Goal: Task Accomplishment & Management: Manage account settings

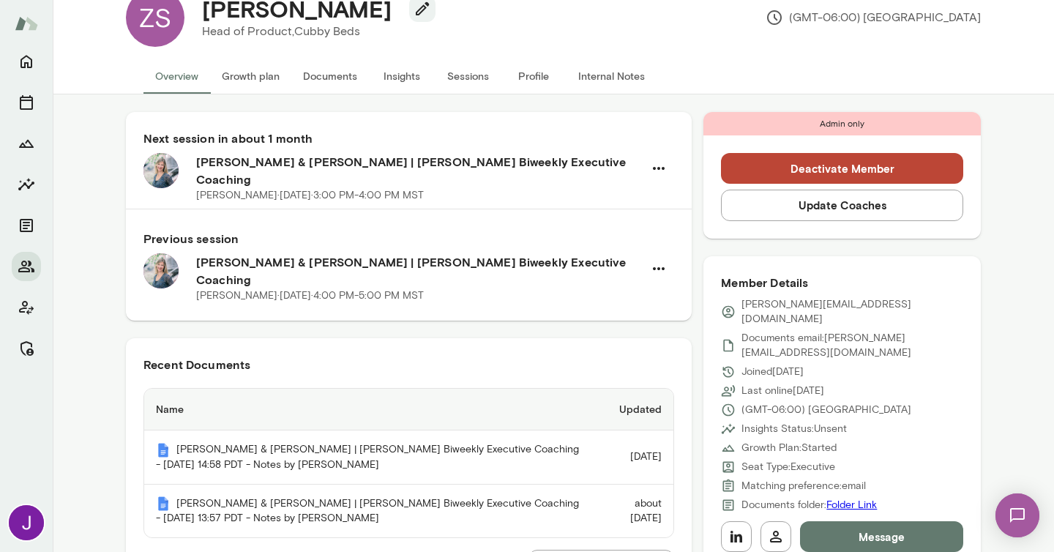
scroll to position [42, 0]
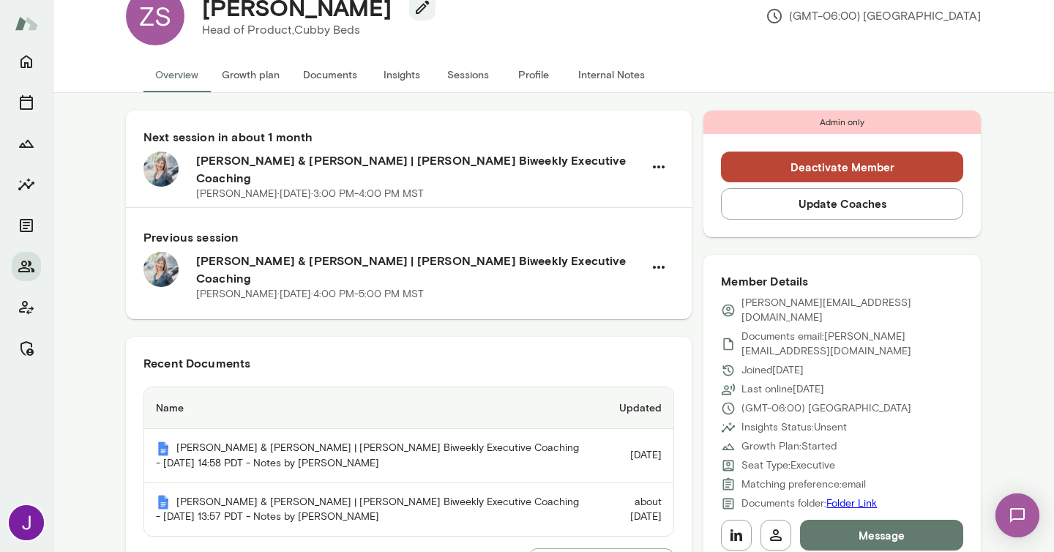
click at [476, 78] on button "Sessions" at bounding box center [468, 74] width 66 height 35
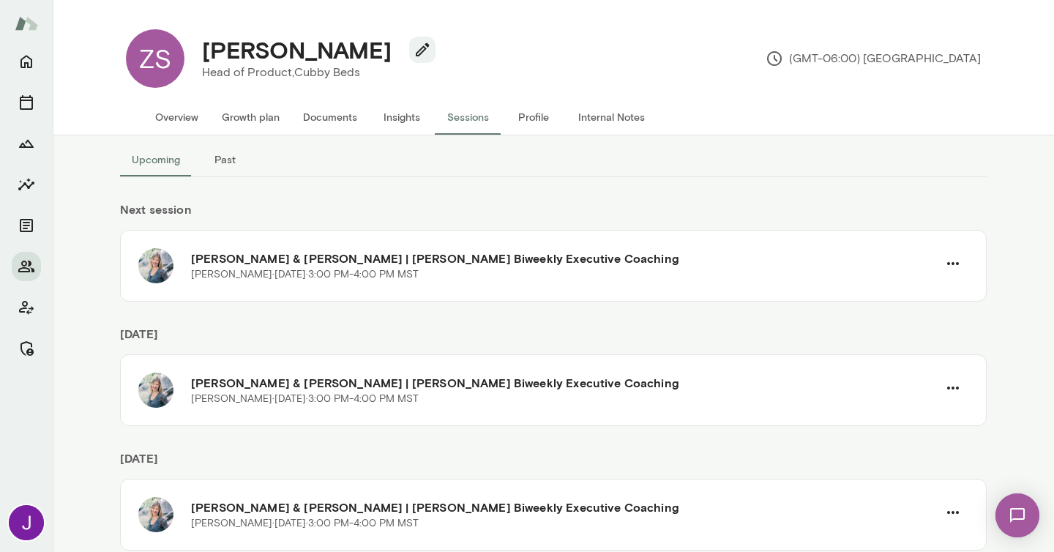
scroll to position [12, 0]
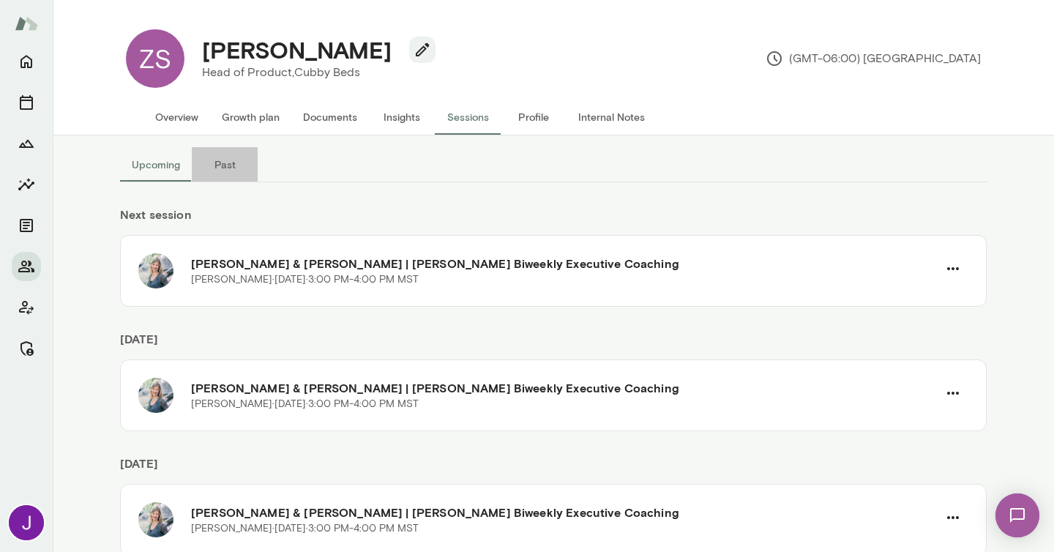
click at [221, 174] on button "Past" at bounding box center [225, 164] width 66 height 35
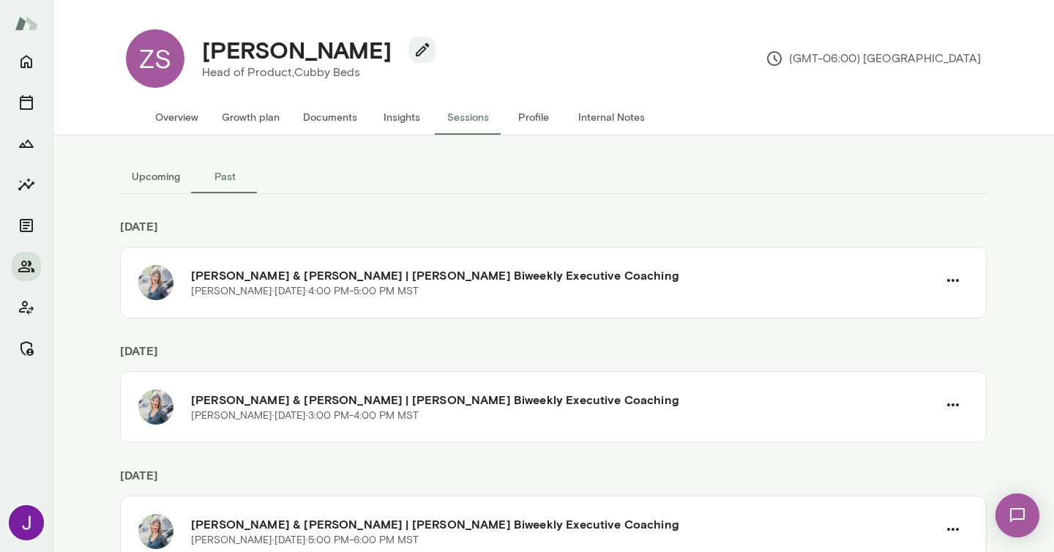
click at [151, 177] on button "Upcoming" at bounding box center [156, 176] width 72 height 35
click at [154, 127] on button "Overview" at bounding box center [176, 117] width 67 height 35
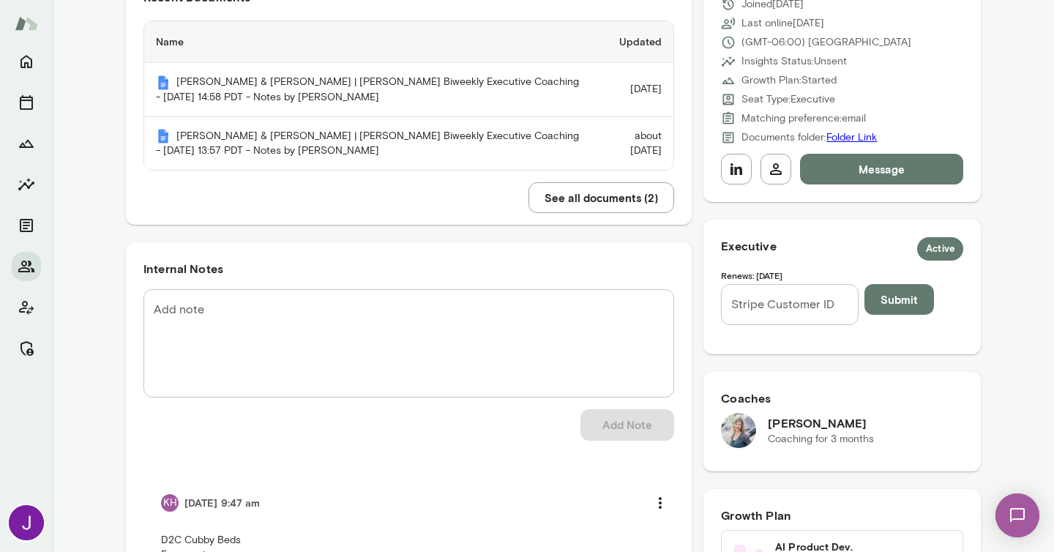
scroll to position [411, 0]
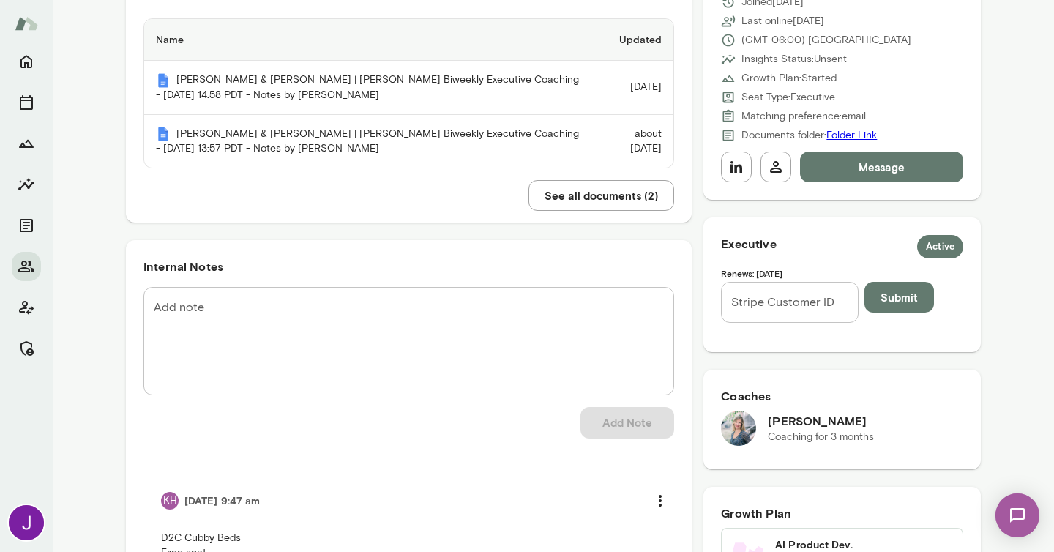
click at [341, 328] on textarea "Add note" at bounding box center [409, 341] width 510 height 84
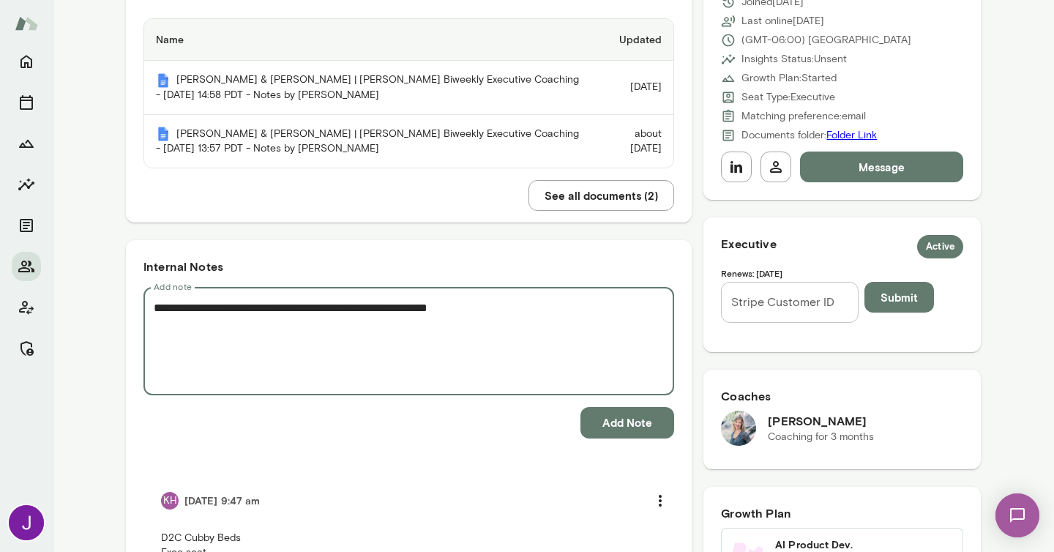
type textarea "**********"
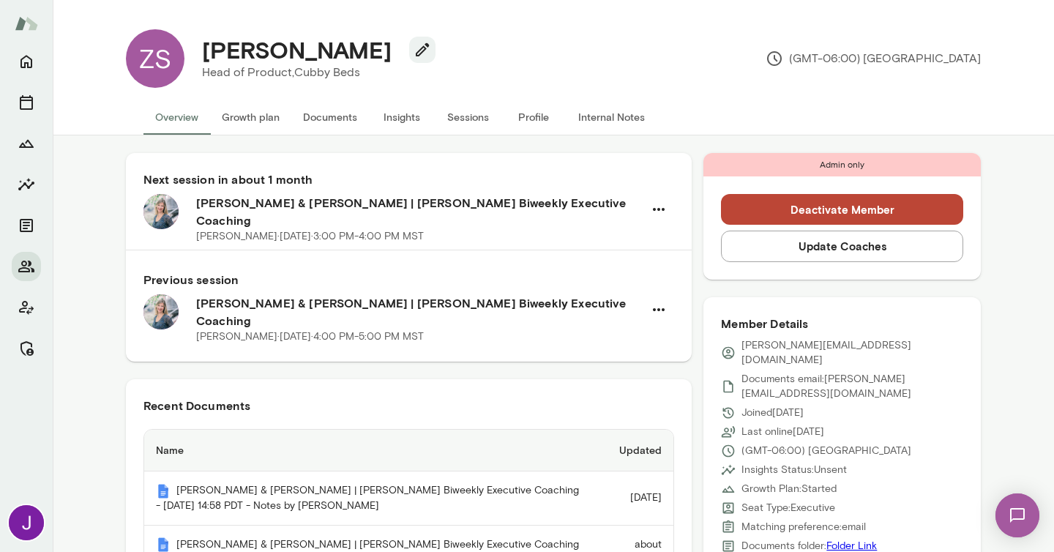
click at [465, 131] on button "Sessions" at bounding box center [468, 117] width 66 height 35
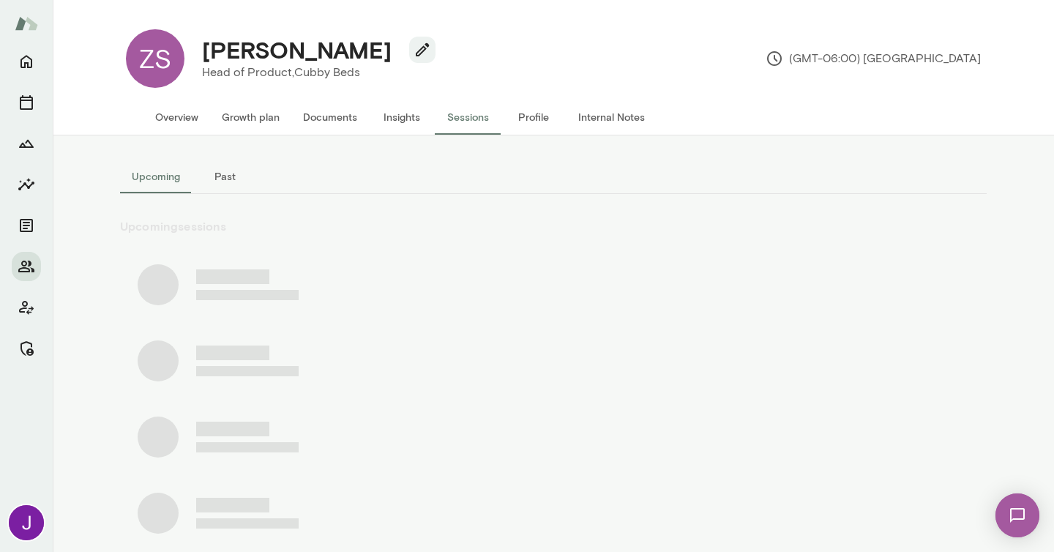
click at [220, 184] on button "Past" at bounding box center [225, 176] width 66 height 35
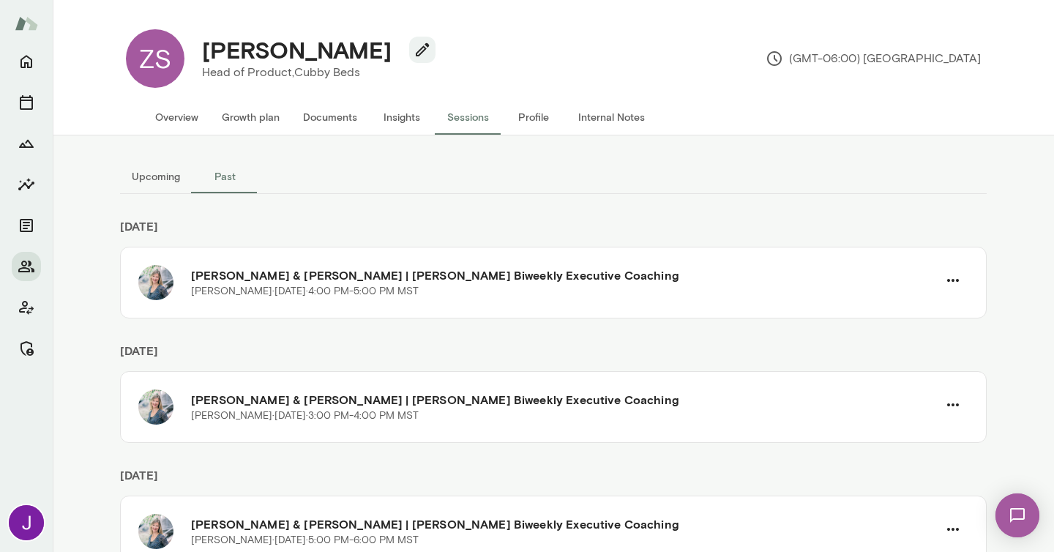
scroll to position [342, 0]
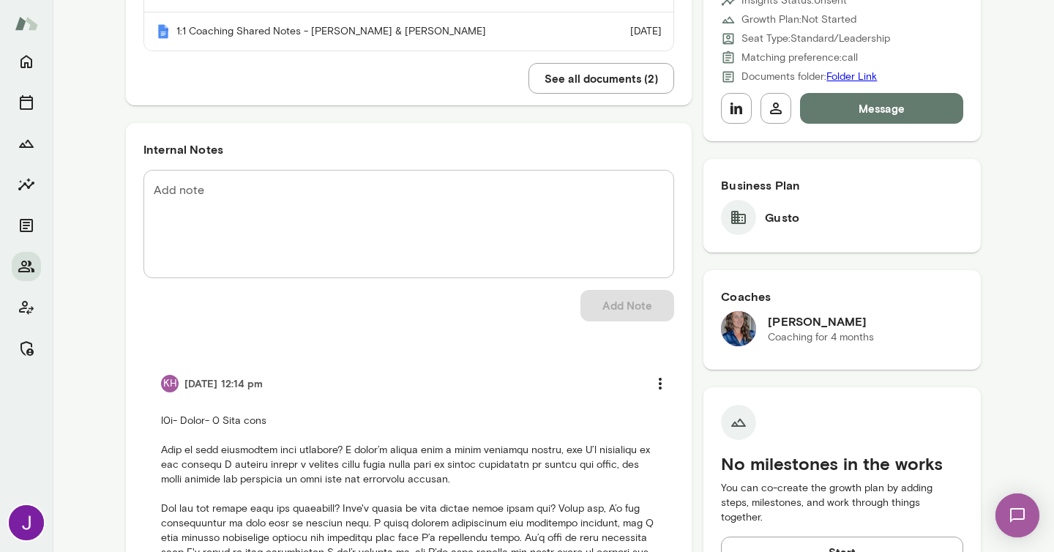
scroll to position [471, 0]
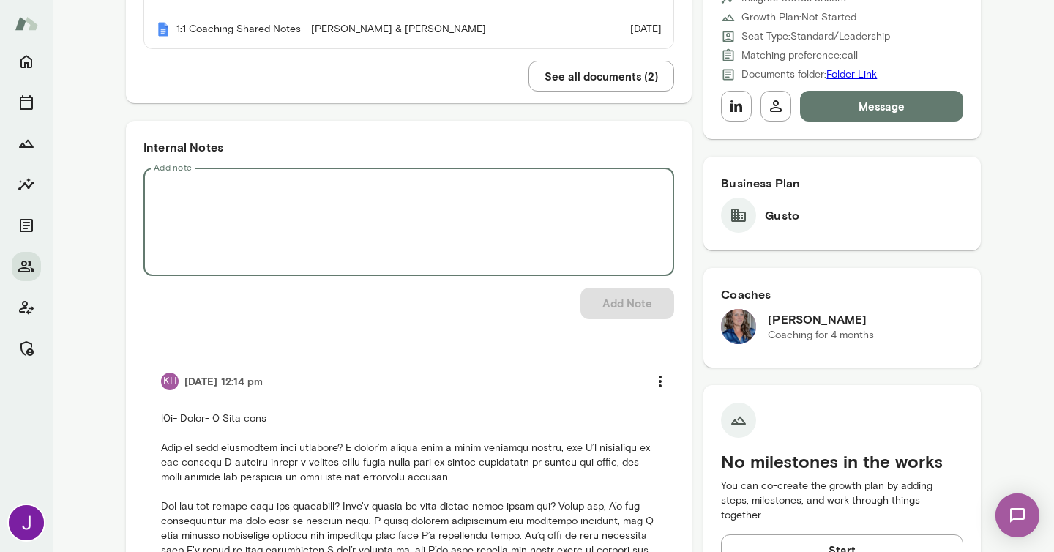
click at [464, 209] on textarea "Add note" at bounding box center [409, 222] width 510 height 84
type textarea "**********"
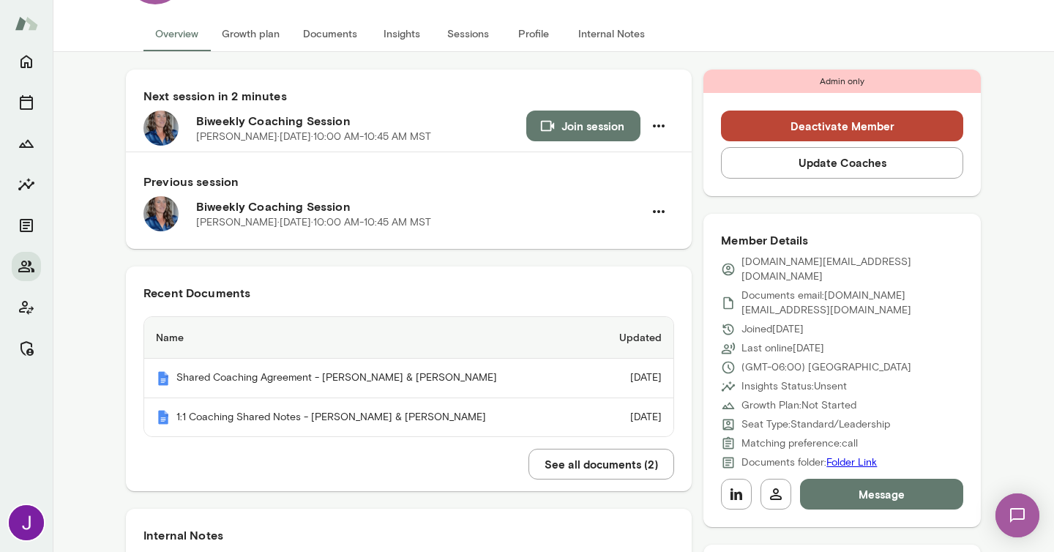
scroll to position [0, 0]
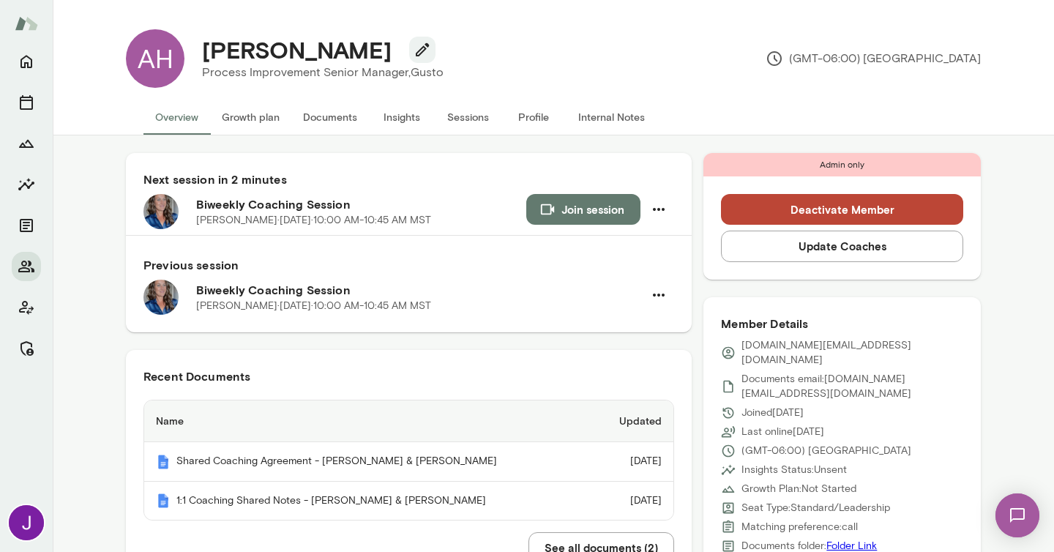
click at [785, 346] on p "amanda.hu@gusto.com" at bounding box center [853, 352] width 222 height 29
copy div "amanda.hu@gusto.com"
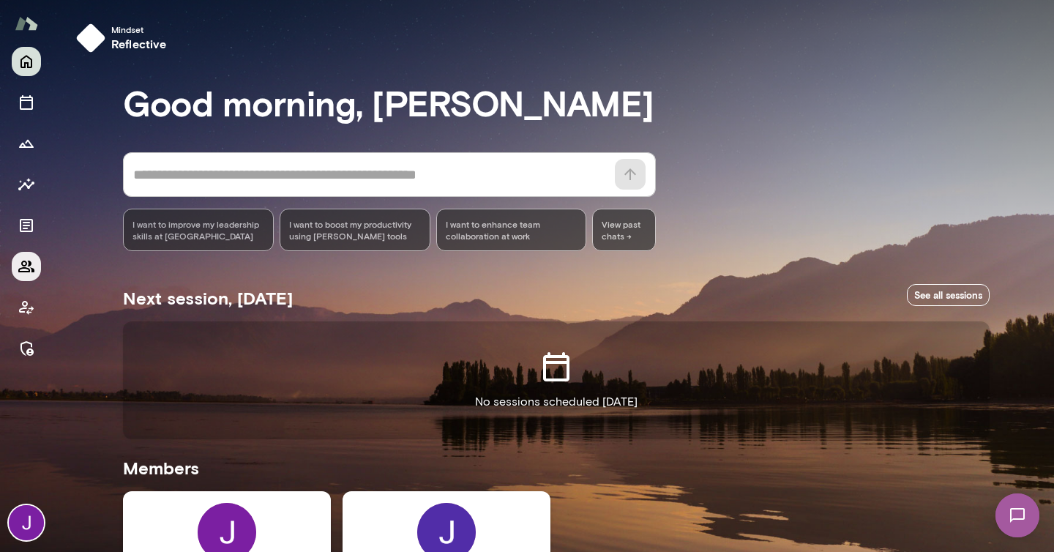
click at [31, 255] on button "Members" at bounding box center [26, 266] width 29 height 29
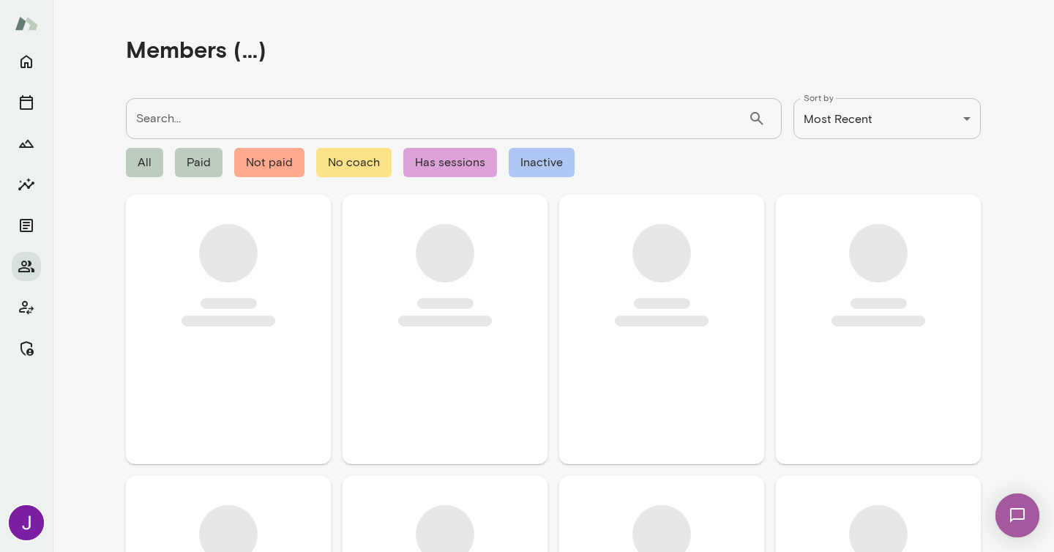
click at [220, 121] on input "Search..." at bounding box center [437, 118] width 622 height 41
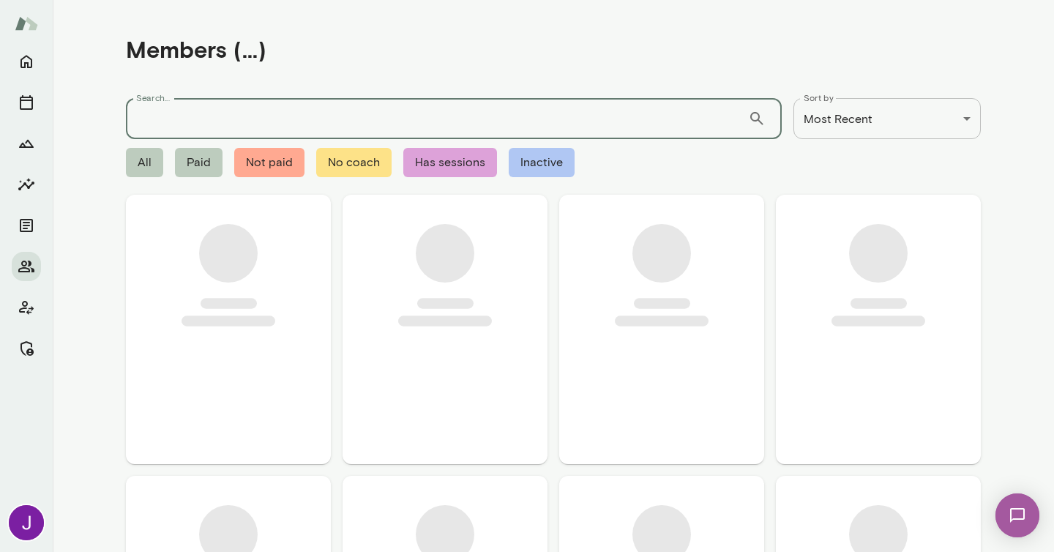
paste input "**********"
type input "**********"
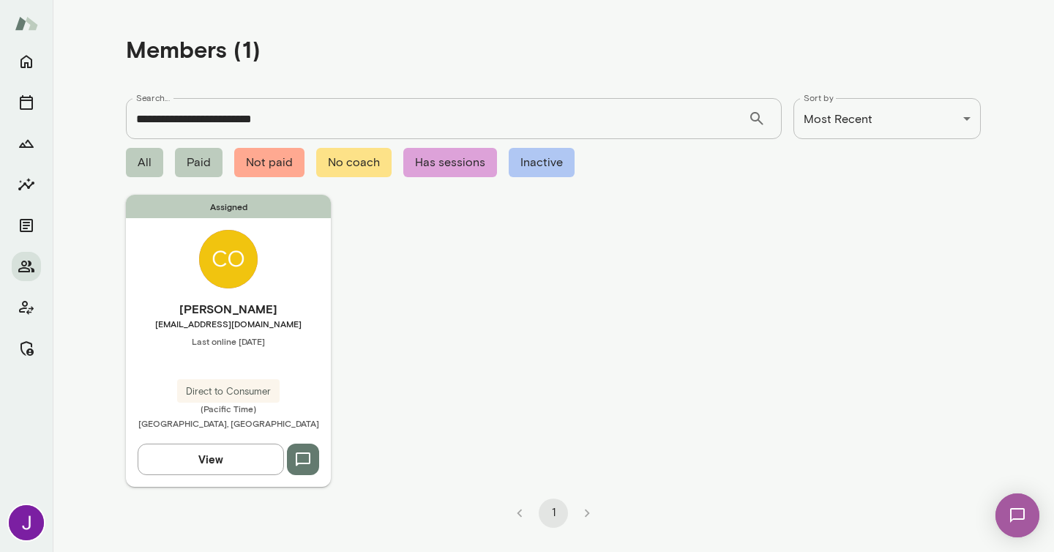
click at [236, 315] on h6 "[PERSON_NAME]" at bounding box center [228, 309] width 205 height 18
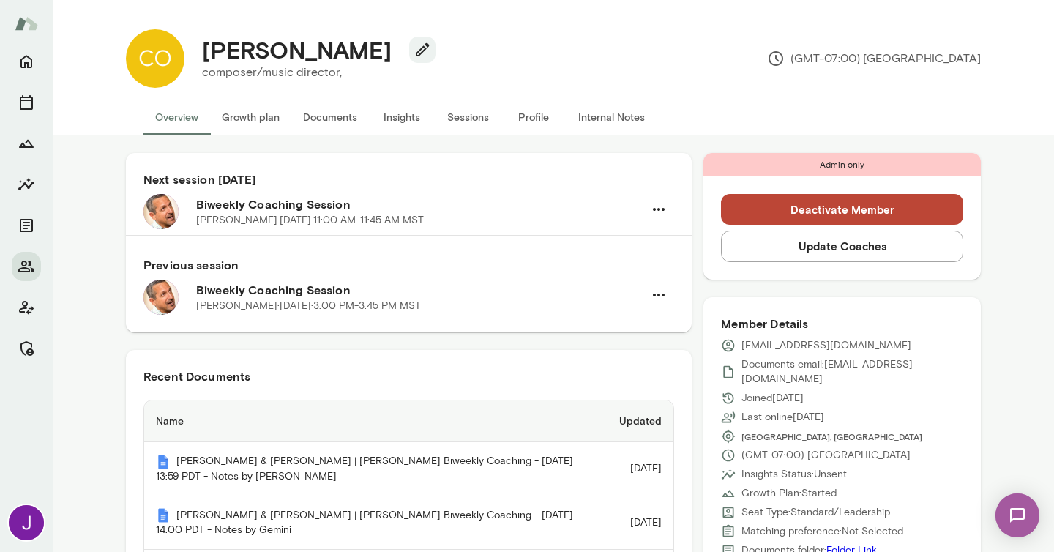
click at [466, 116] on button "Sessions" at bounding box center [468, 117] width 66 height 35
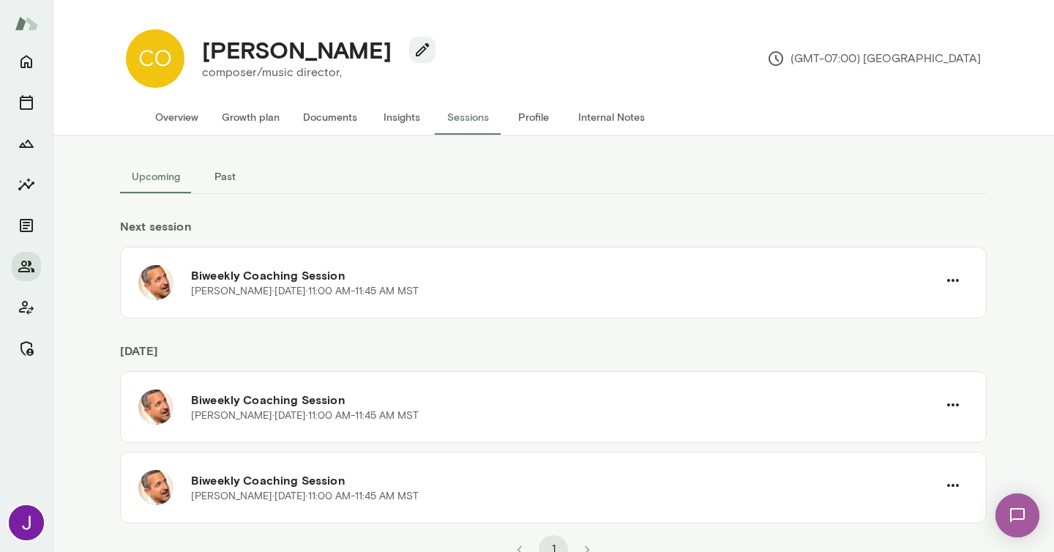
scroll to position [12, 0]
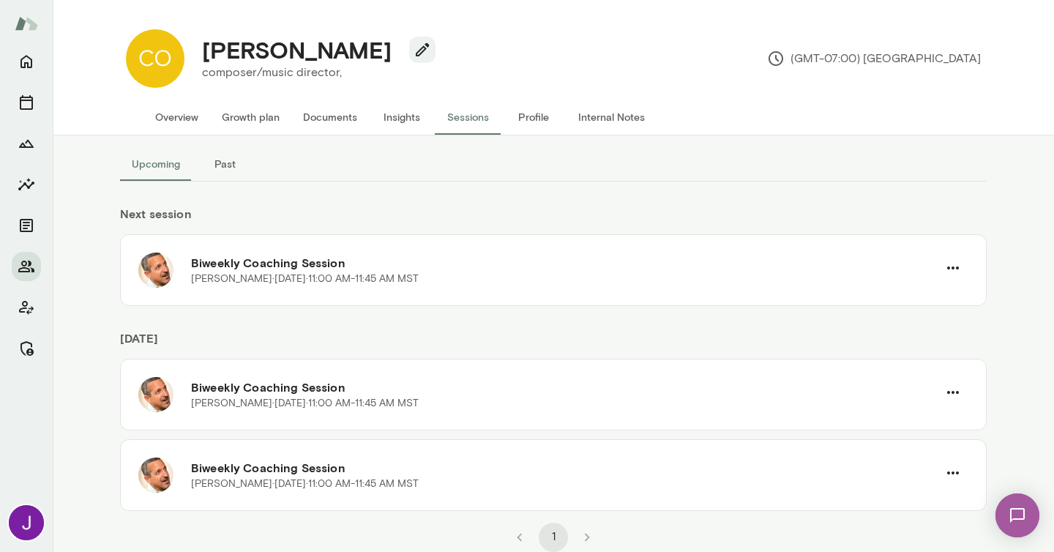
click at [173, 113] on button "Overview" at bounding box center [176, 117] width 67 height 35
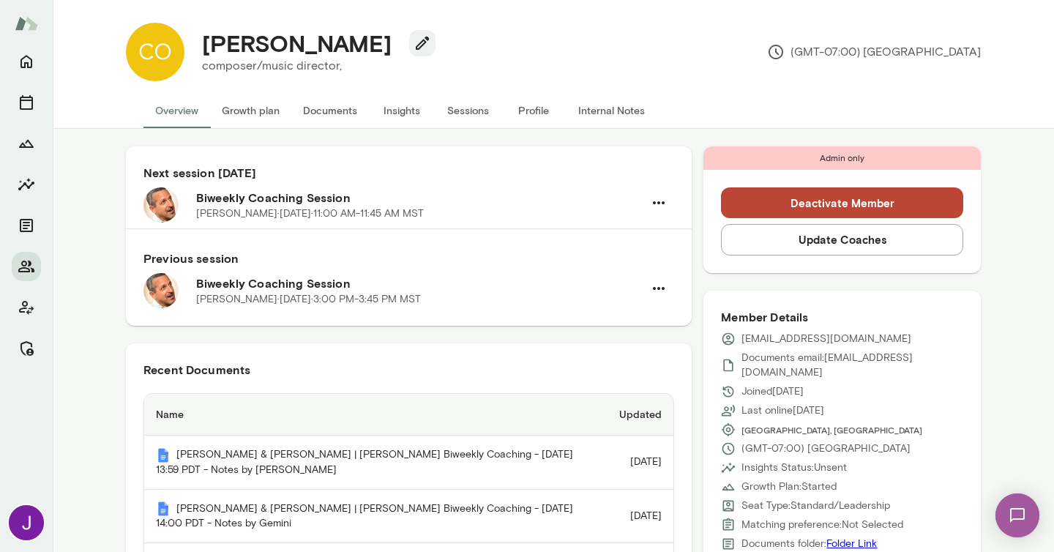
scroll to position [8, 0]
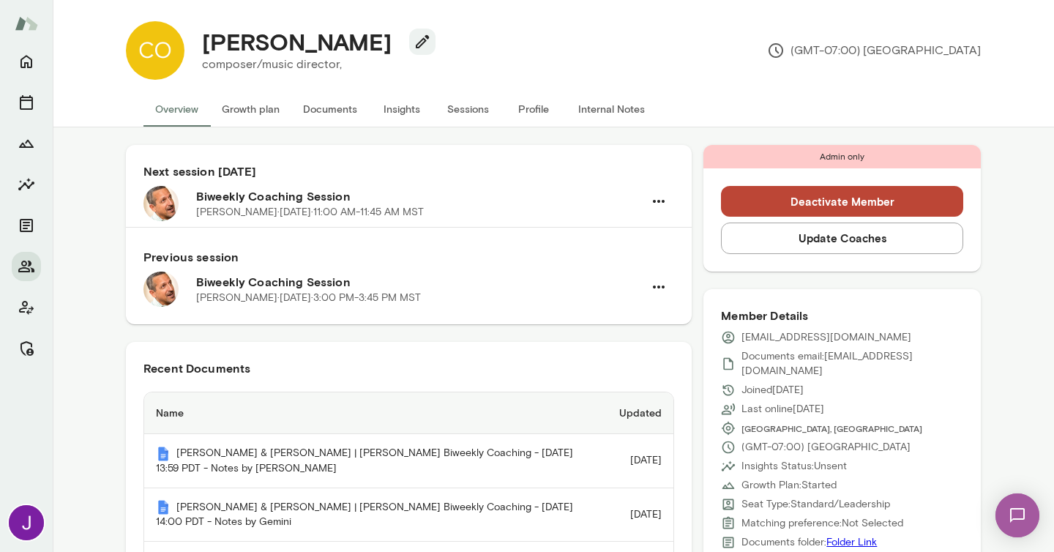
click at [477, 109] on button "Sessions" at bounding box center [468, 109] width 66 height 35
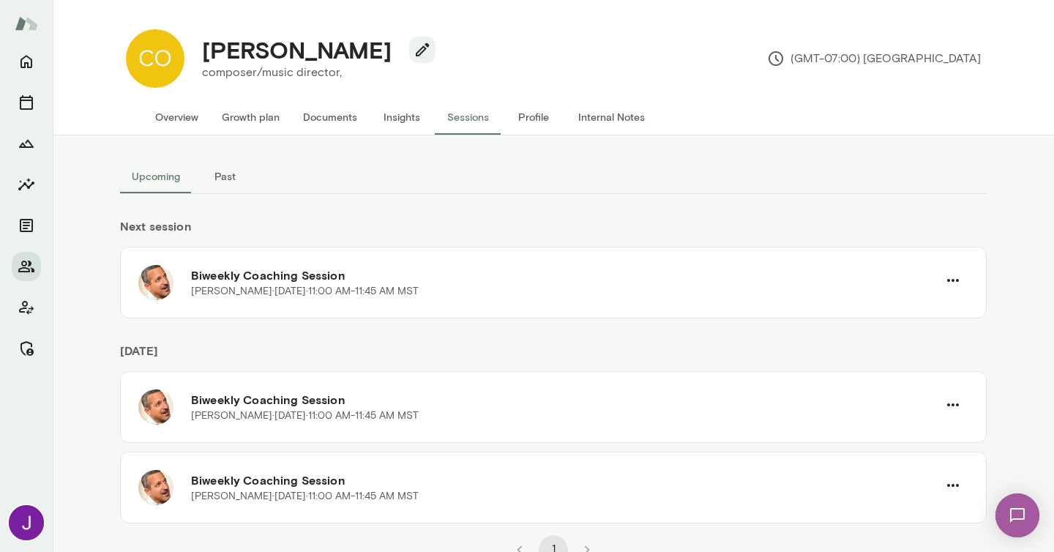
scroll to position [12, 0]
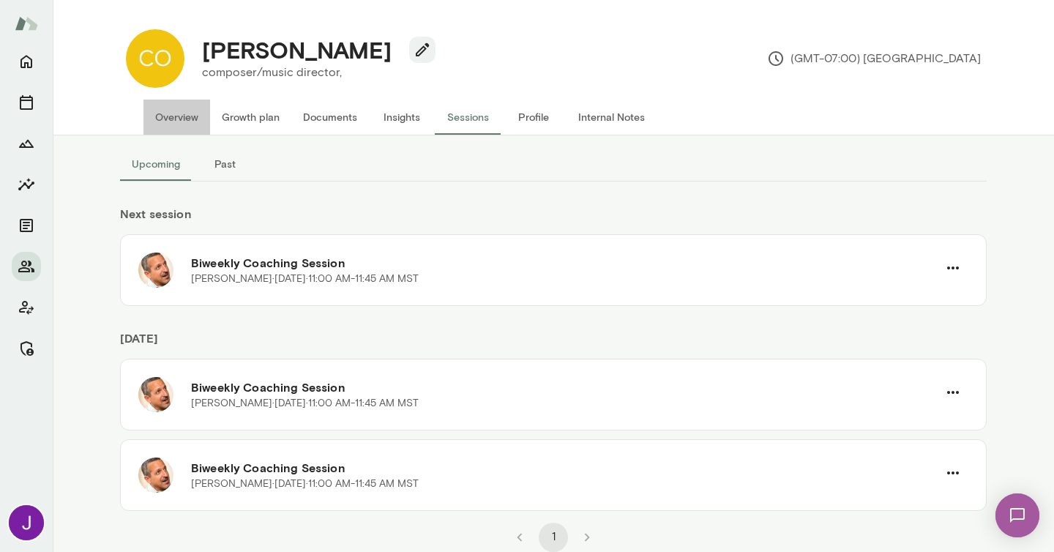
click at [189, 116] on button "Overview" at bounding box center [176, 117] width 67 height 35
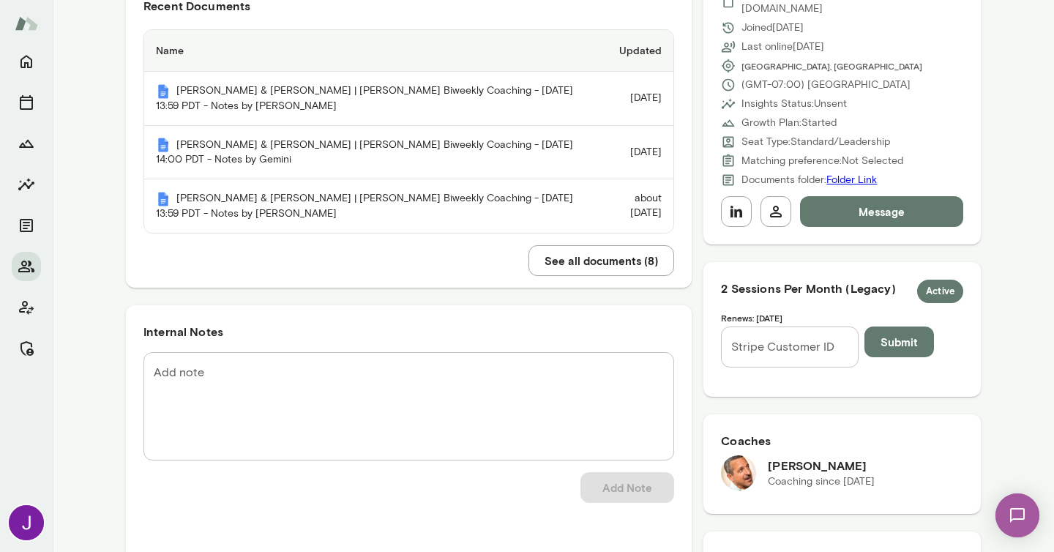
scroll to position [380, 0]
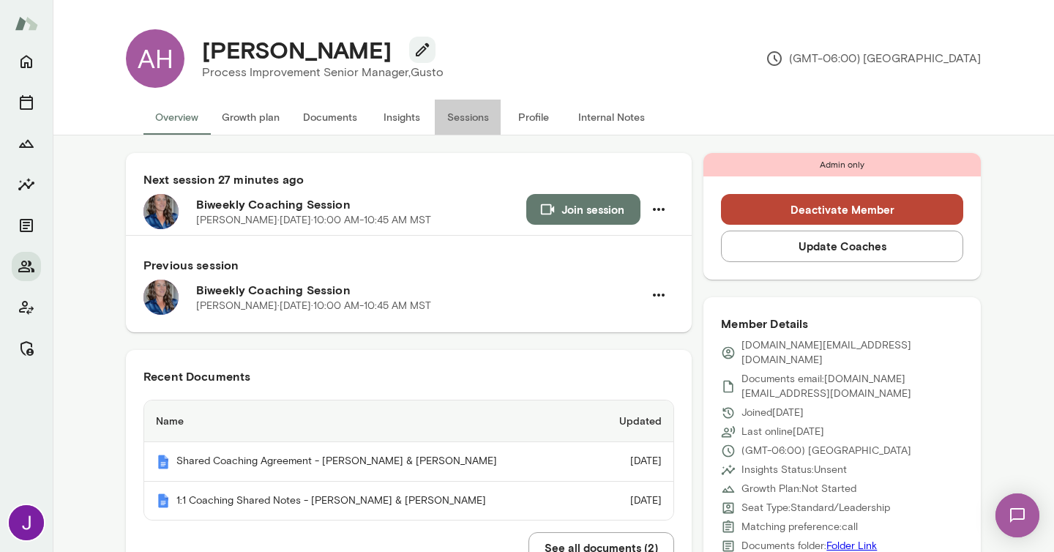
click at [482, 115] on button "Sessions" at bounding box center [468, 117] width 66 height 35
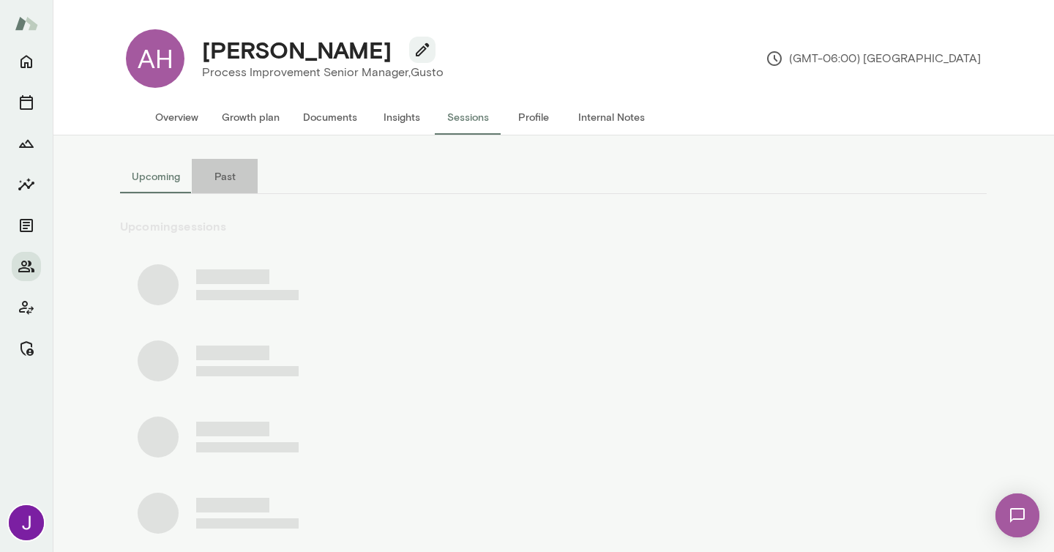
click at [232, 167] on button "Past" at bounding box center [225, 176] width 66 height 35
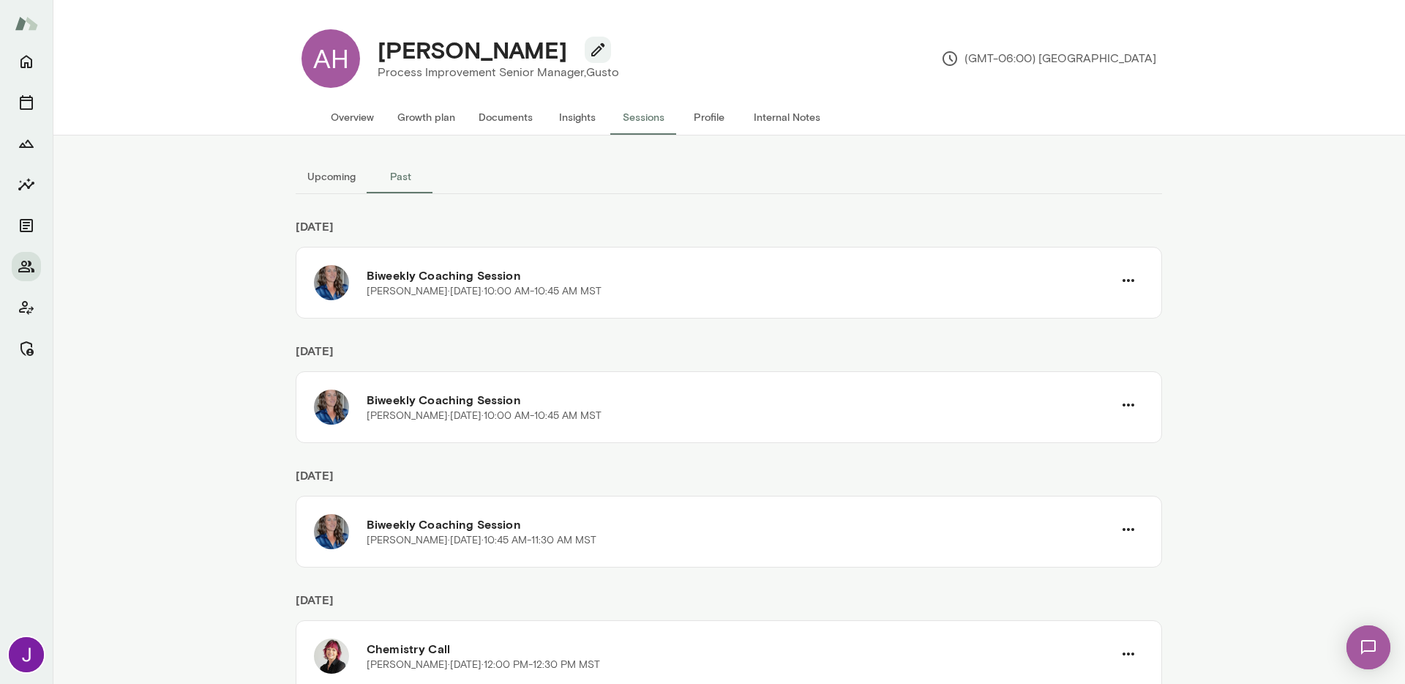
click at [1053, 309] on div "Upcoming Past August 2025 Biweekly Coaching Session Nicole Menkhoff · Mon, Aug …" at bounding box center [729, 409] width 878 height 548
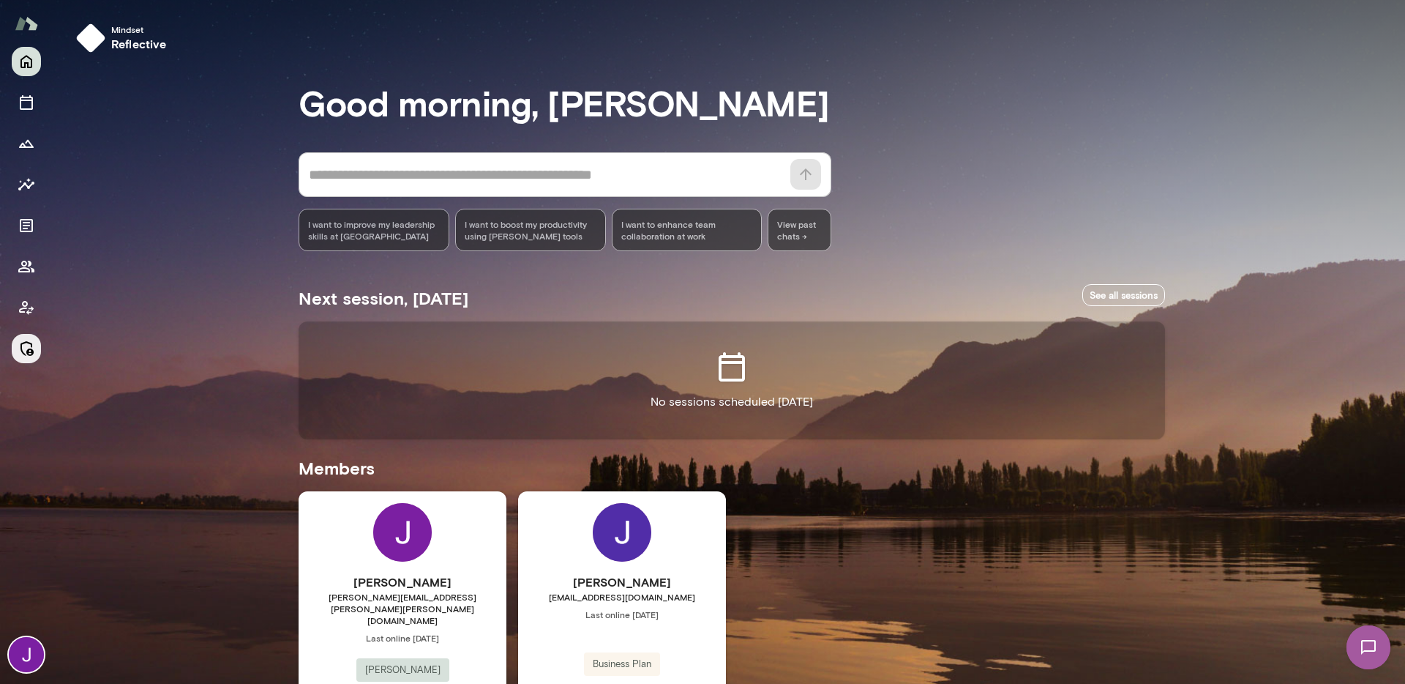
drag, startPoint x: 34, startPoint y: 353, endPoint x: 24, endPoint y: 355, distance: 9.8
click at [30, 354] on button "Manage" at bounding box center [26, 348] width 29 height 29
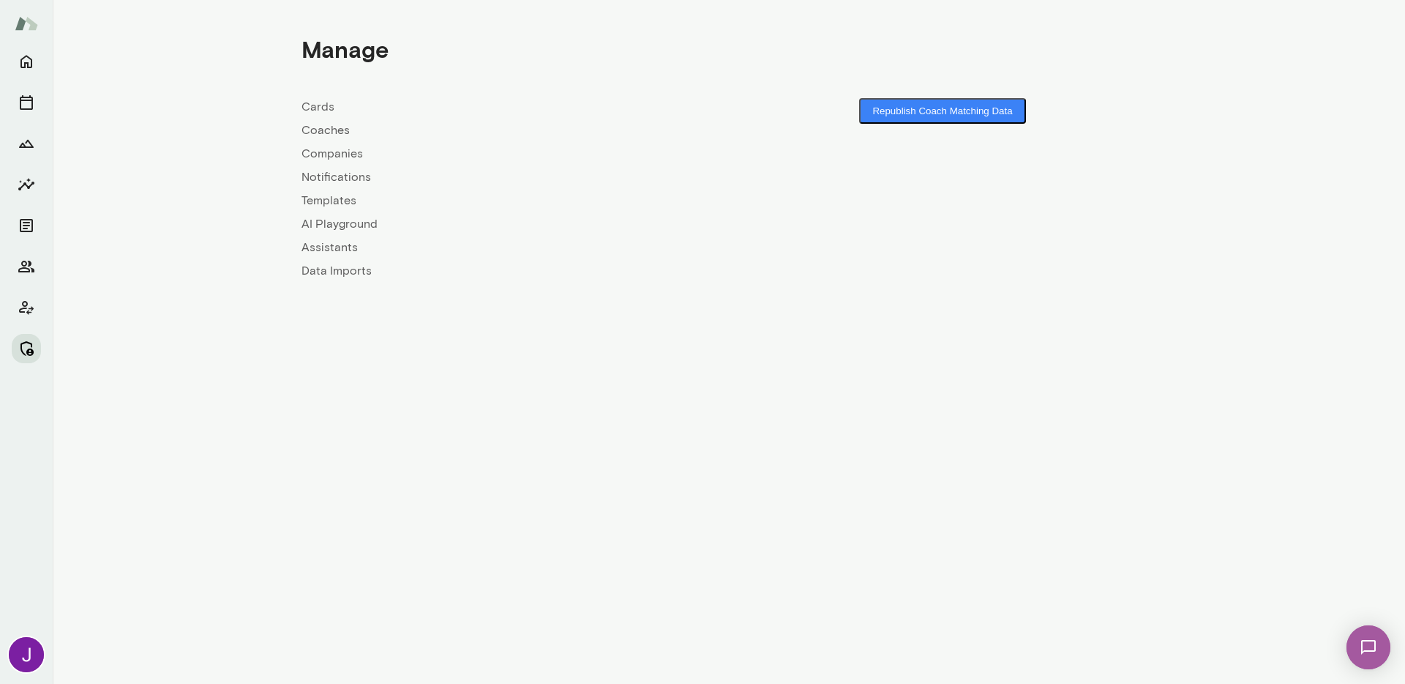
click at [23, 355] on icon "Manage" at bounding box center [27, 349] width 18 height 18
click at [307, 132] on link "Coaches" at bounding box center [515, 131] width 427 height 18
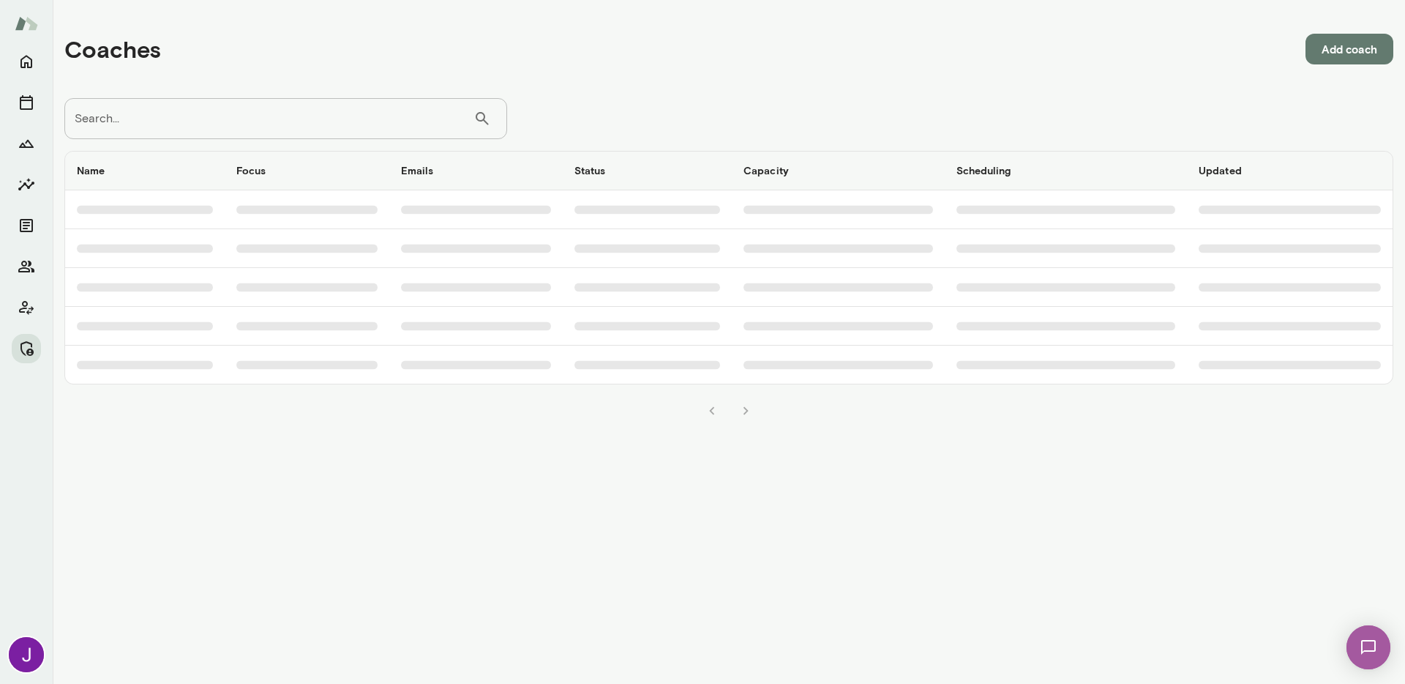
click at [375, 119] on input "Search..." at bounding box center [268, 118] width 409 height 41
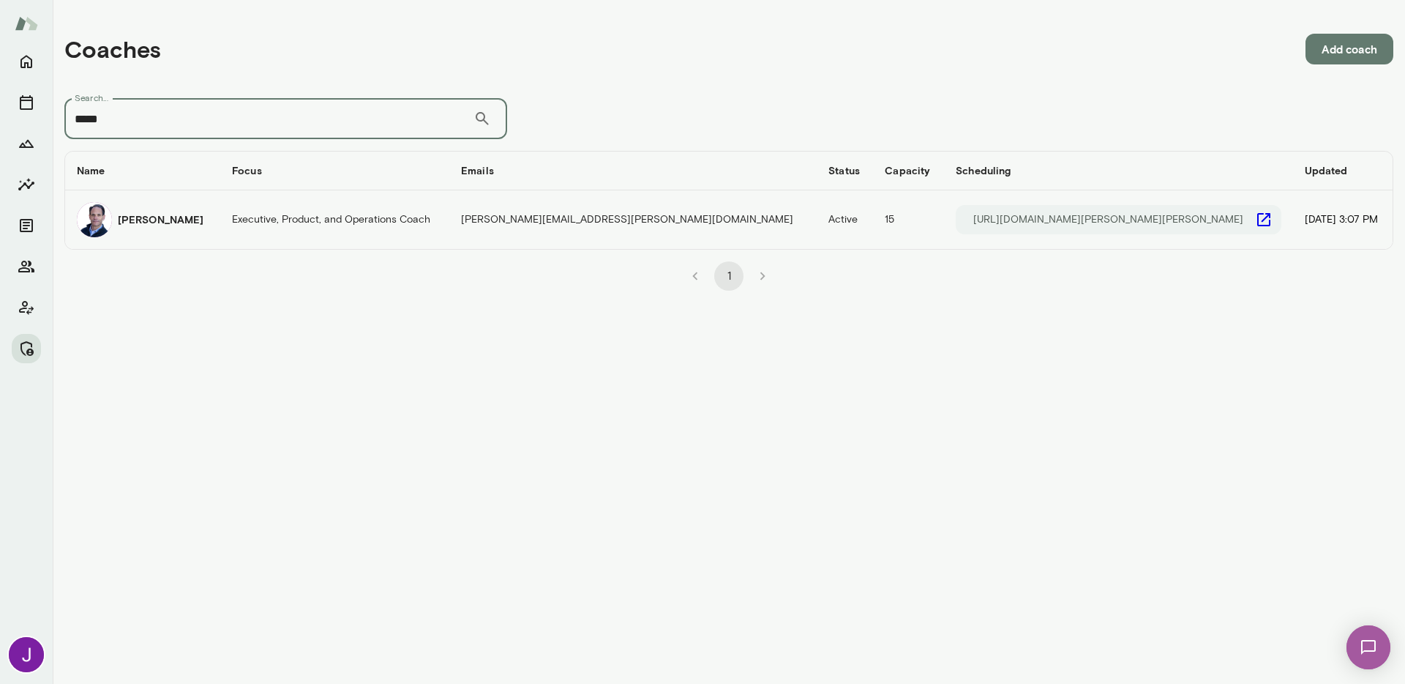
type input "*****"
click at [110, 225] on img "coaches table" at bounding box center [94, 219] width 35 height 35
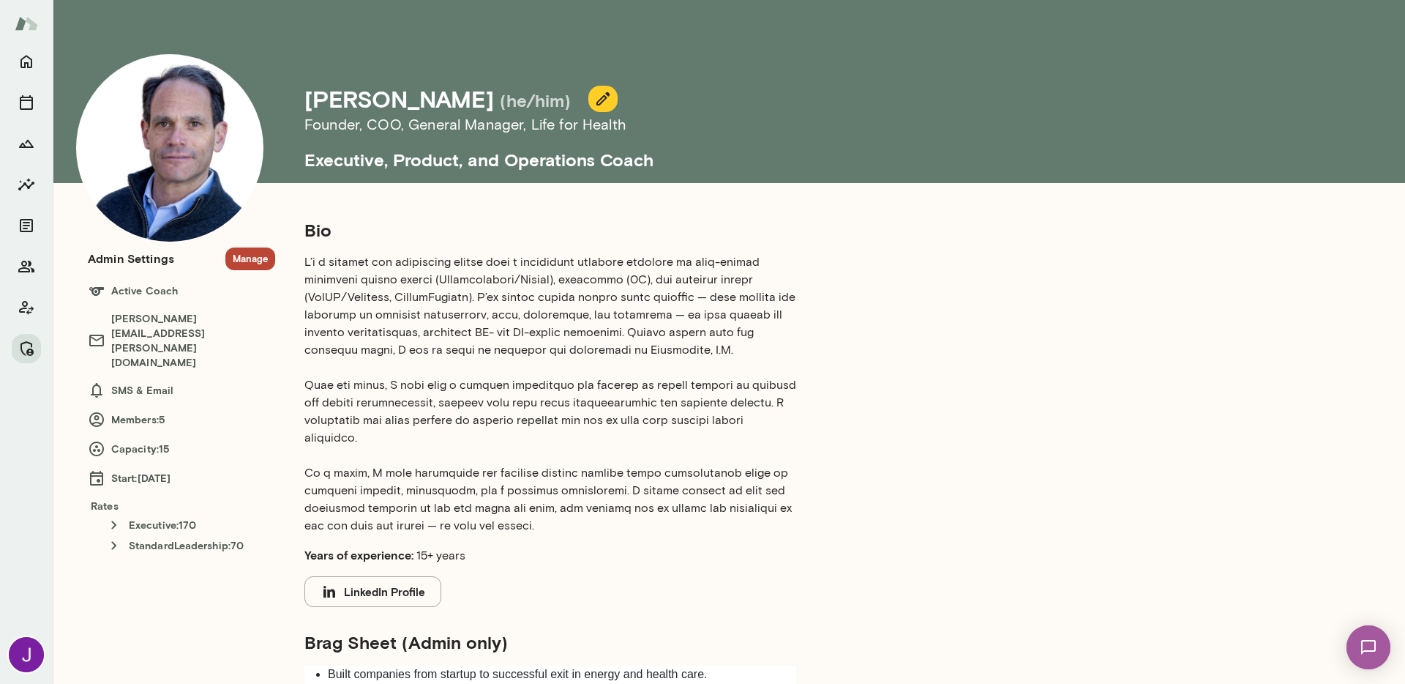
scroll to position [6, 0]
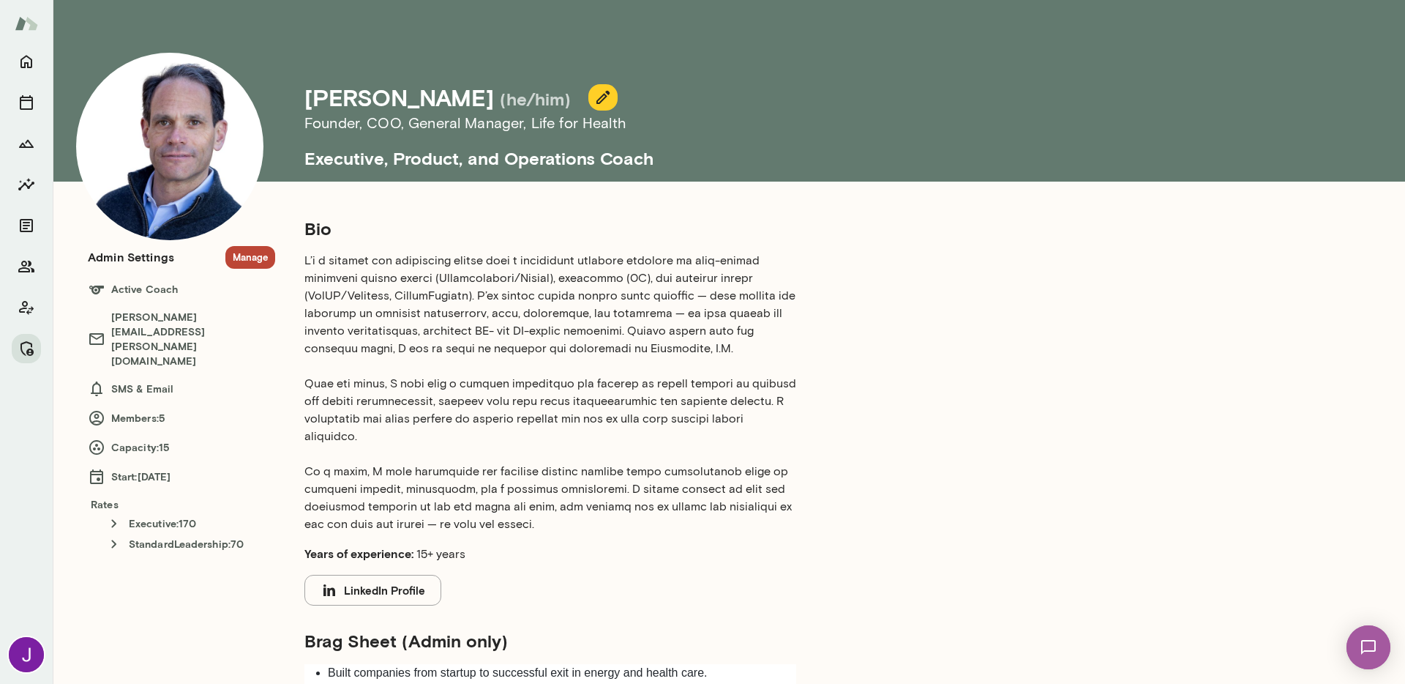
click at [396, 595] on button "LinkedIn Profile" at bounding box center [373, 590] width 137 height 31
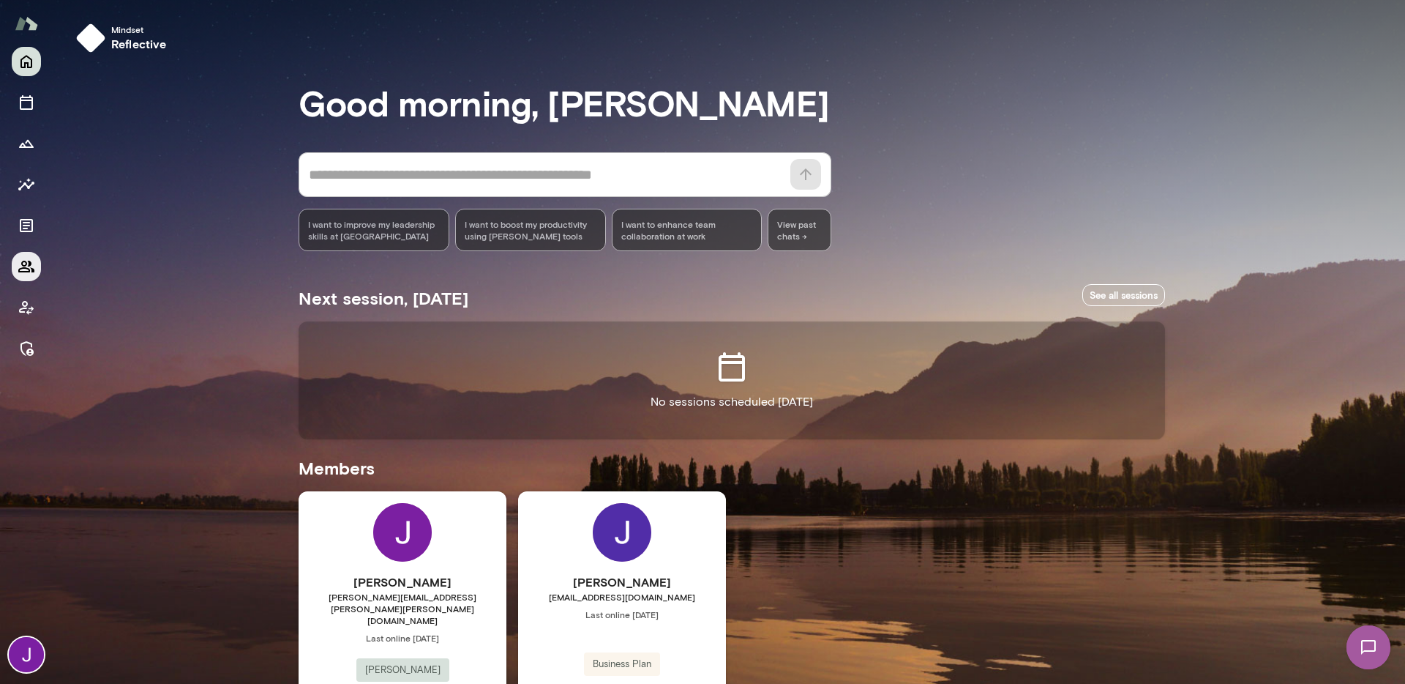
click at [29, 271] on icon "Members" at bounding box center [26, 267] width 16 height 12
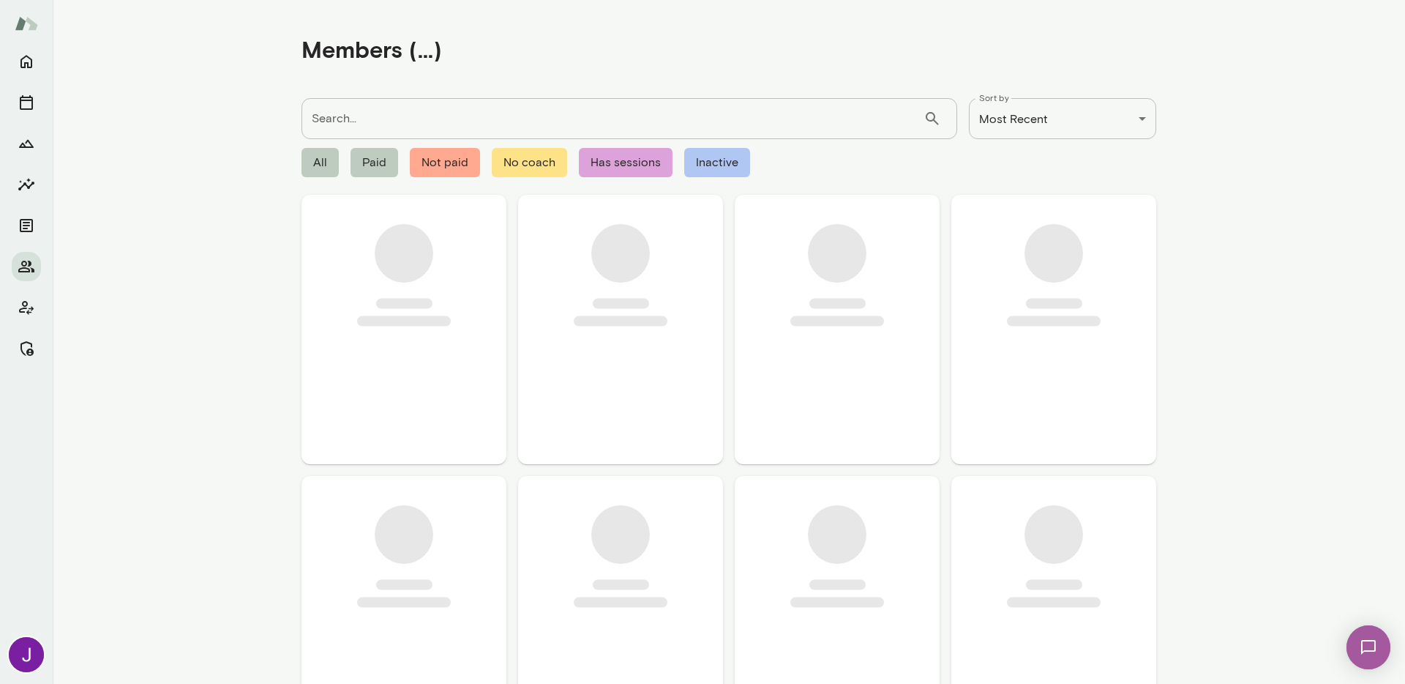
click at [387, 123] on input "Search..." at bounding box center [613, 118] width 622 height 41
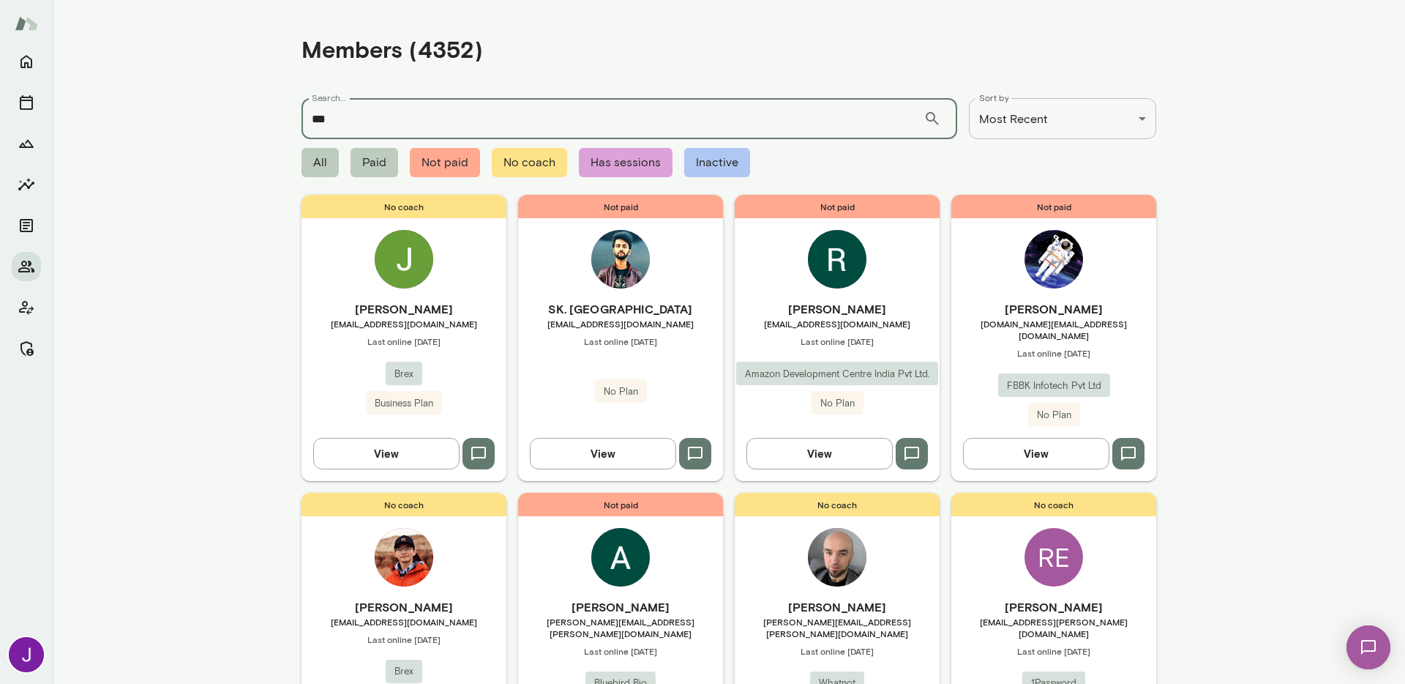
type input "***"
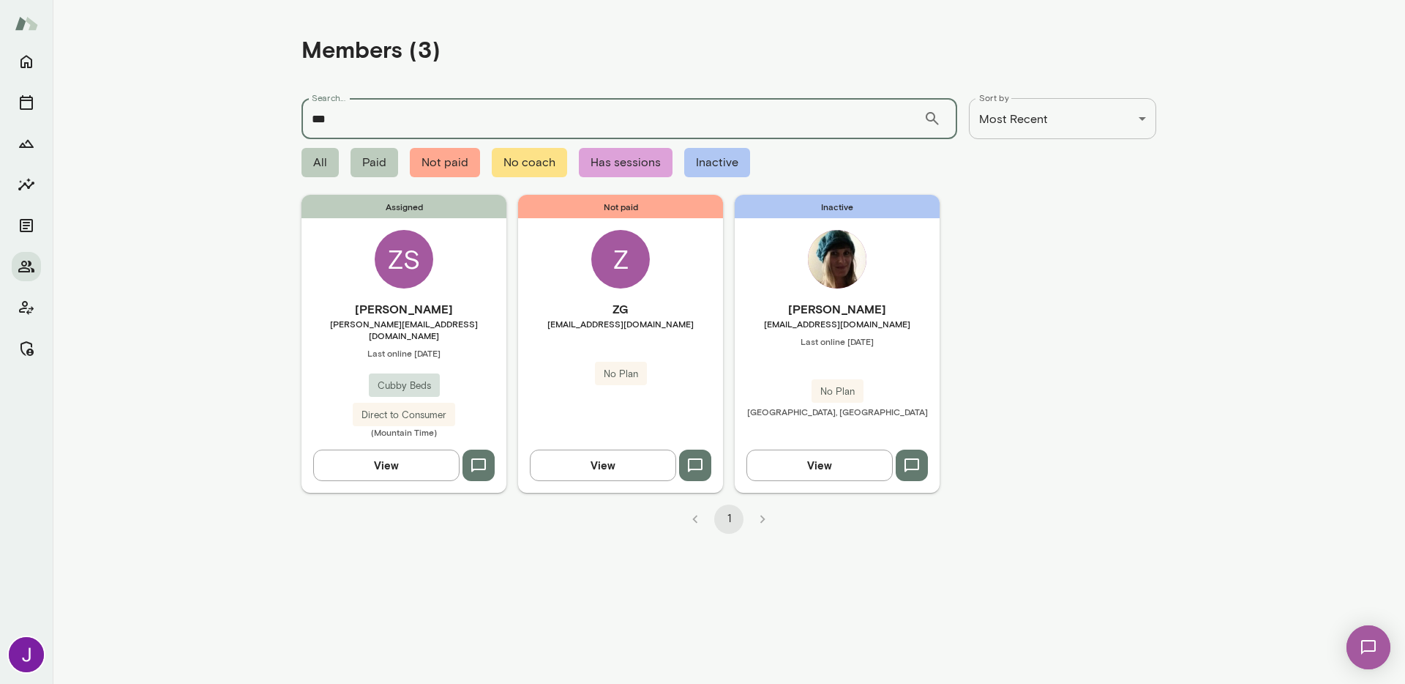
click at [417, 313] on h6 "[PERSON_NAME]" at bounding box center [404, 309] width 205 height 18
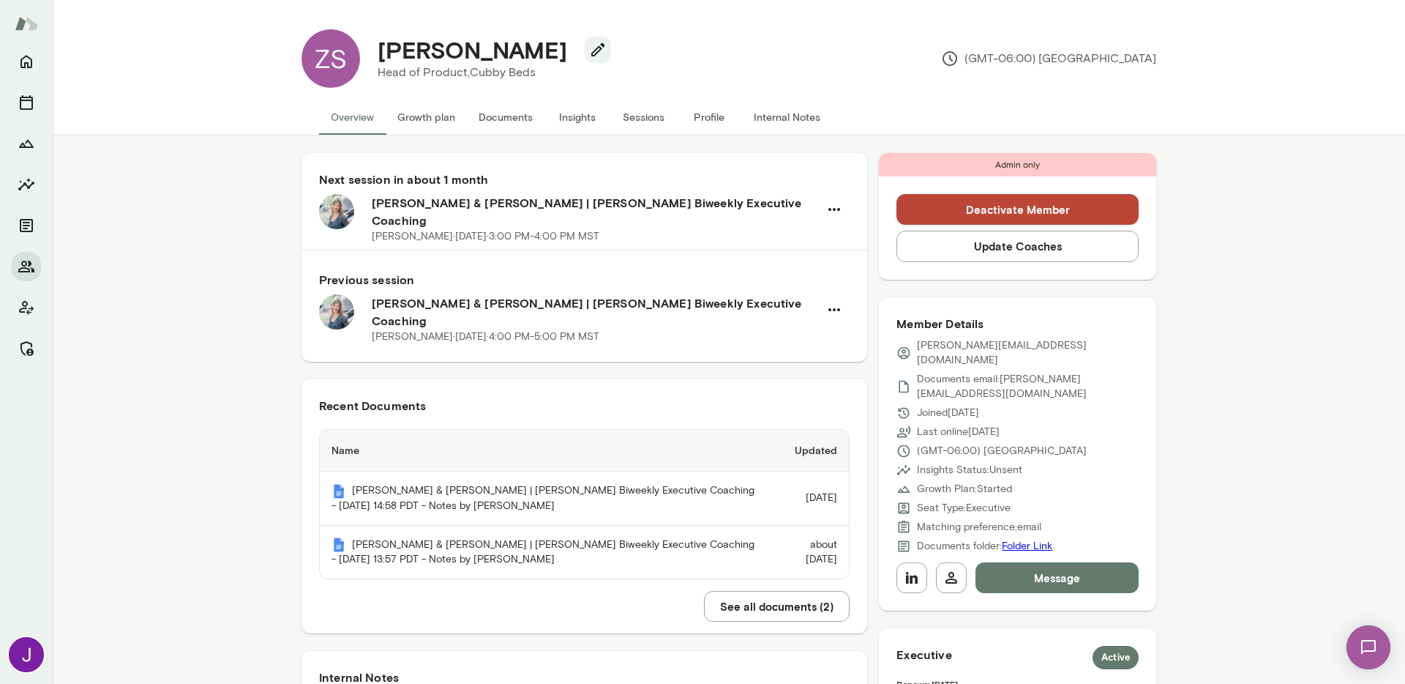
click at [627, 115] on button "Sessions" at bounding box center [644, 117] width 66 height 35
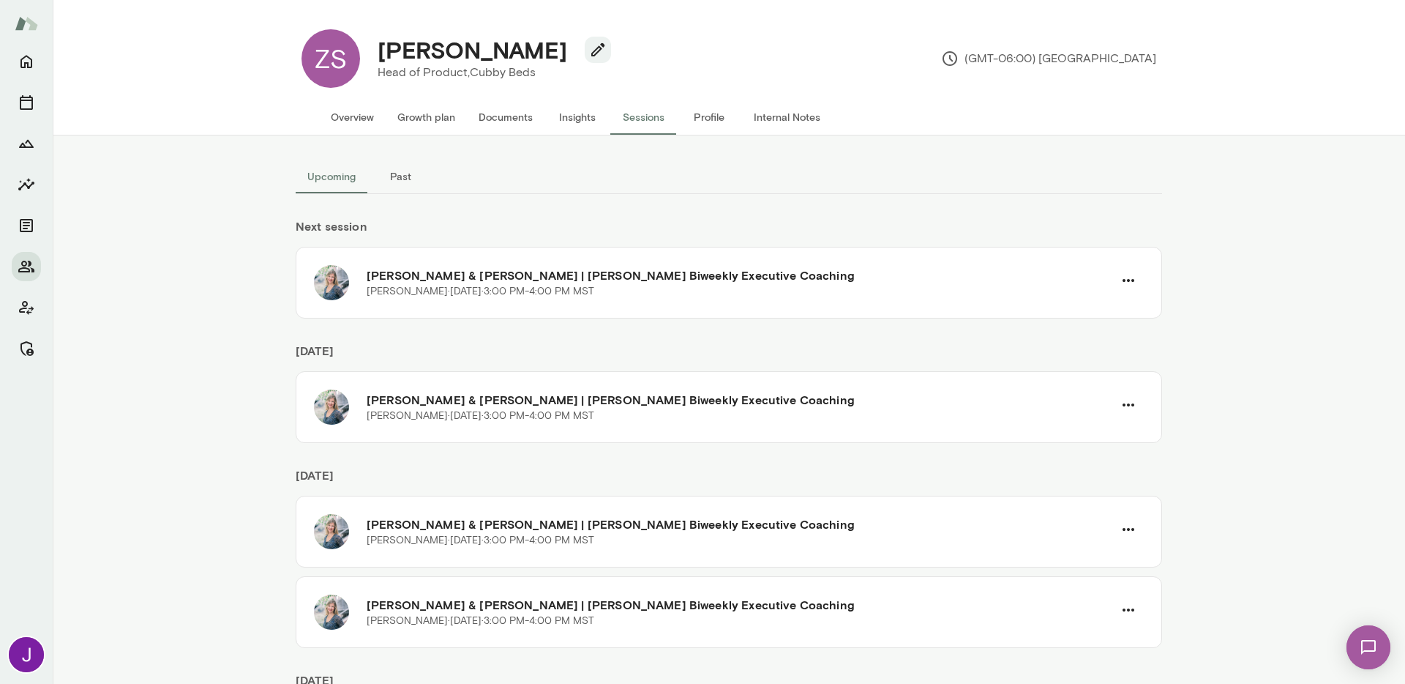
click at [387, 177] on button "Past" at bounding box center [400, 176] width 66 height 35
click at [317, 179] on button "Upcoming" at bounding box center [332, 176] width 72 height 35
click at [398, 179] on button "Past" at bounding box center [400, 176] width 66 height 35
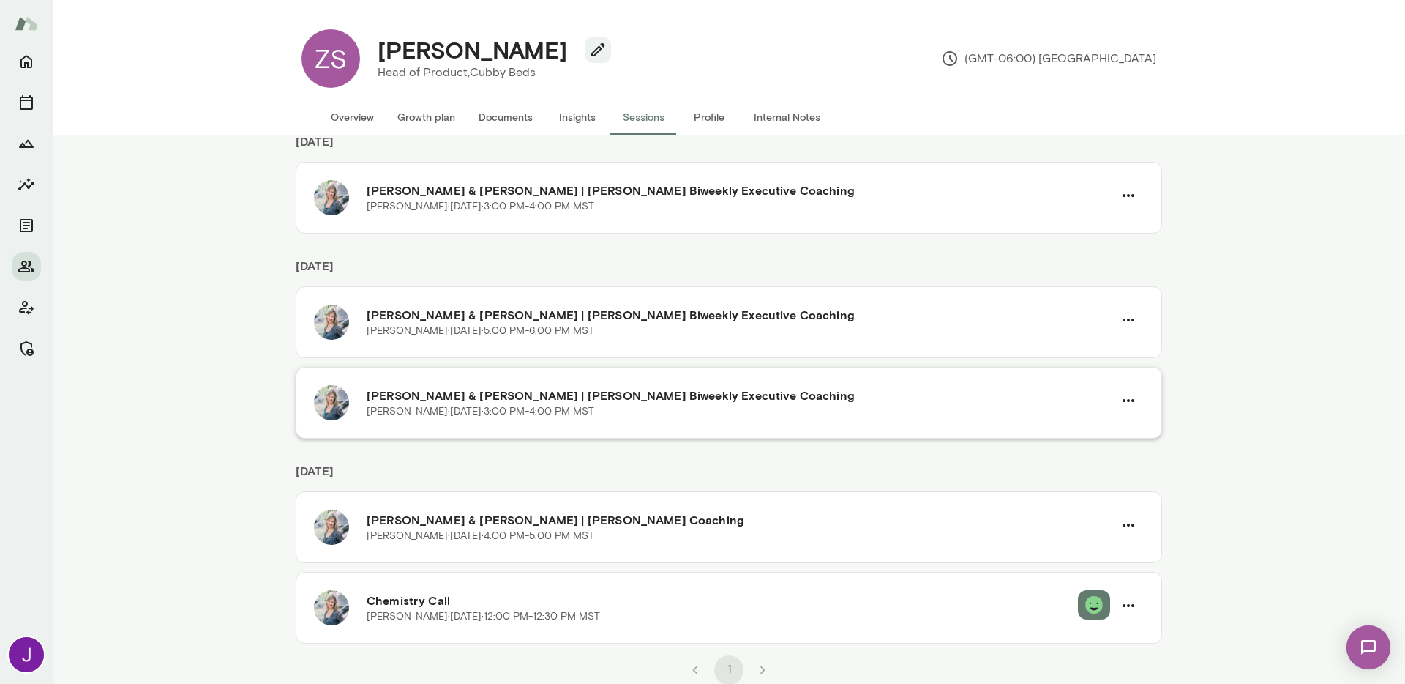
scroll to position [210, 0]
click at [365, 117] on button "Overview" at bounding box center [352, 117] width 67 height 35
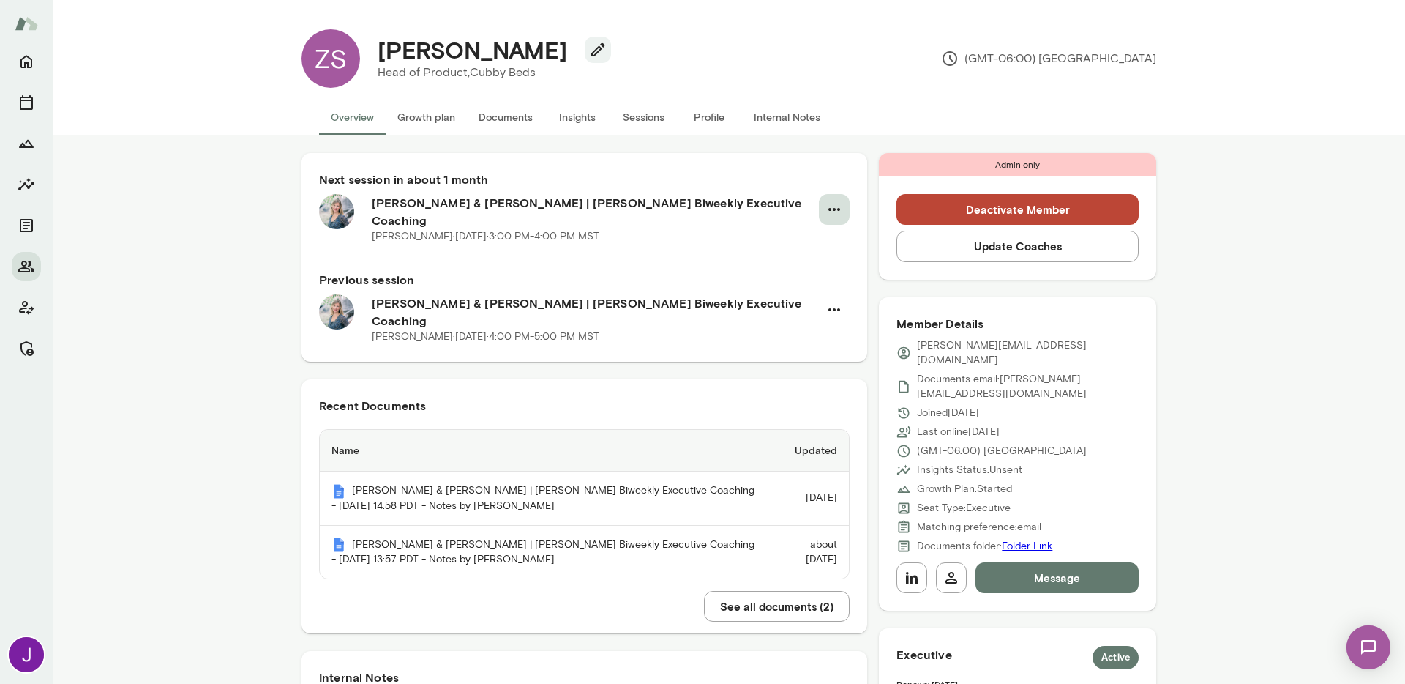
click at [828, 206] on icon "button" at bounding box center [835, 210] width 18 height 18
click at [803, 266] on span "Cancel" at bounding box center [801, 270] width 140 height 18
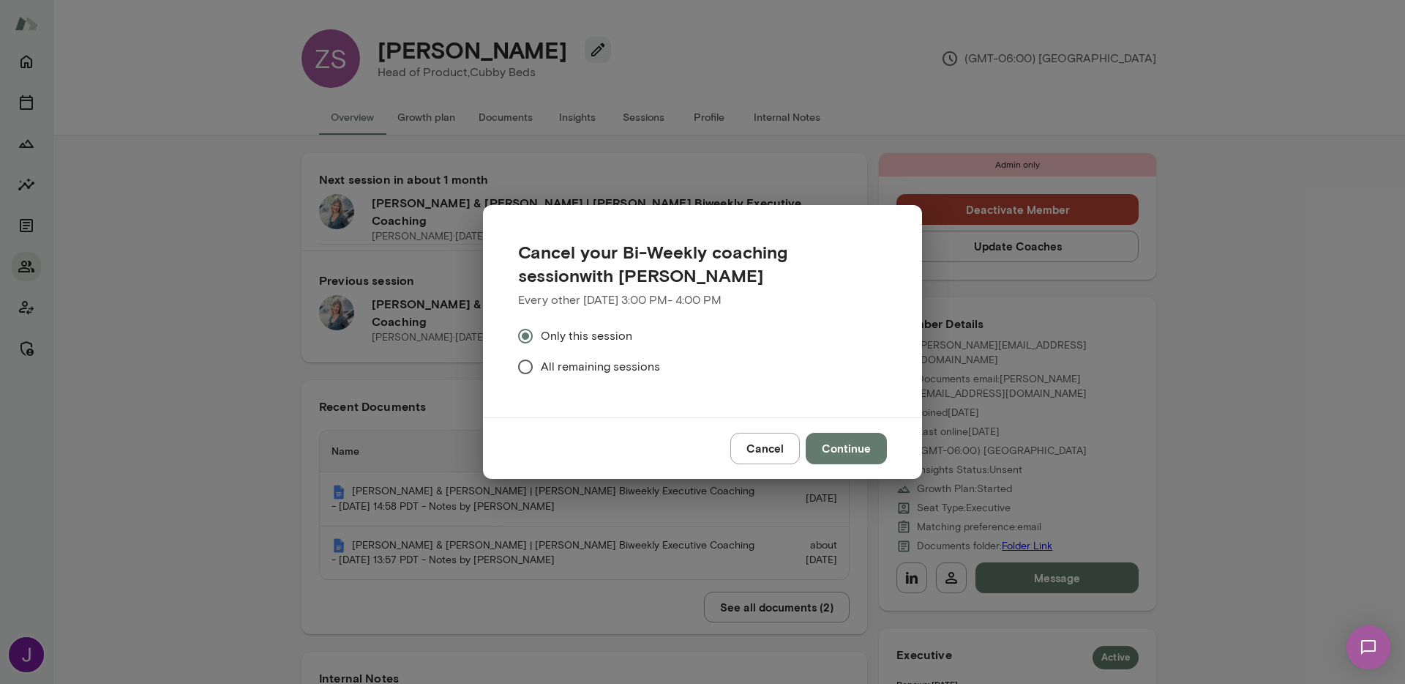
click at [616, 365] on span "All remaining sessions" at bounding box center [600, 367] width 119 height 18
click at [862, 455] on button "Continue" at bounding box center [846, 448] width 81 height 31
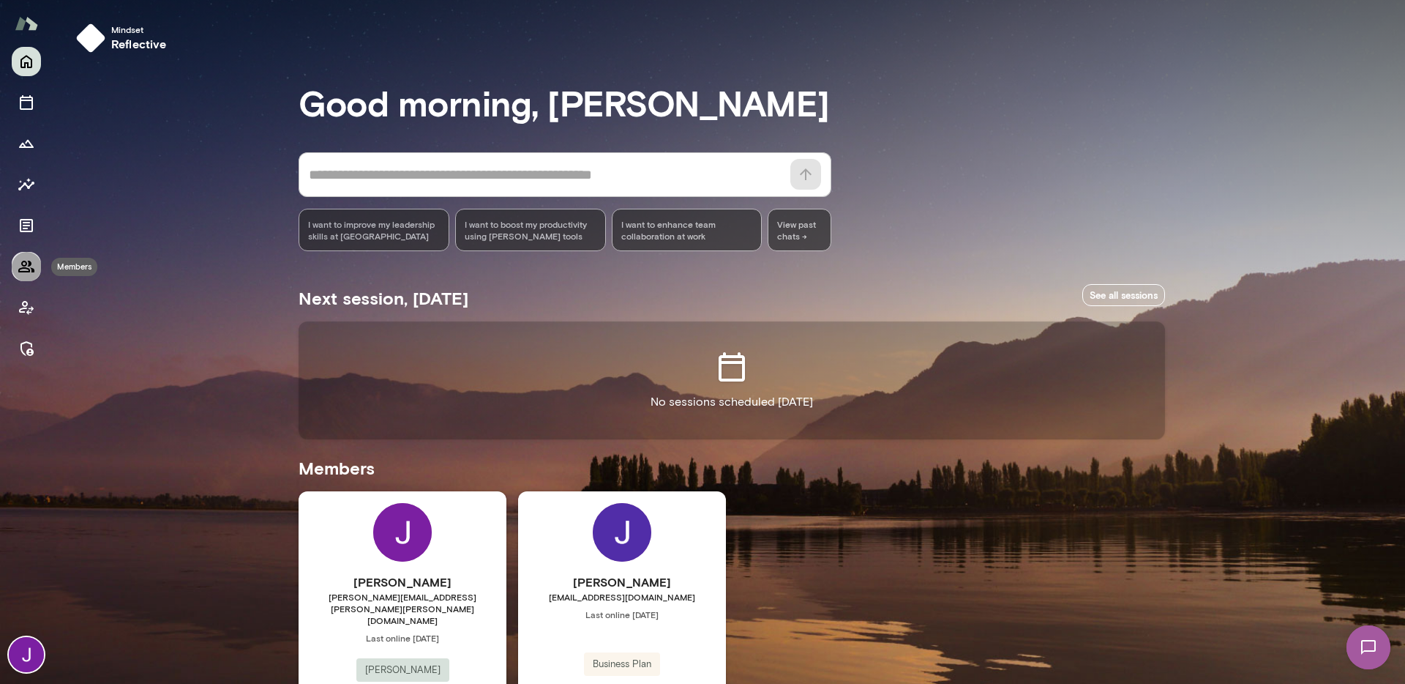
click at [37, 272] on button "Members" at bounding box center [26, 266] width 29 height 29
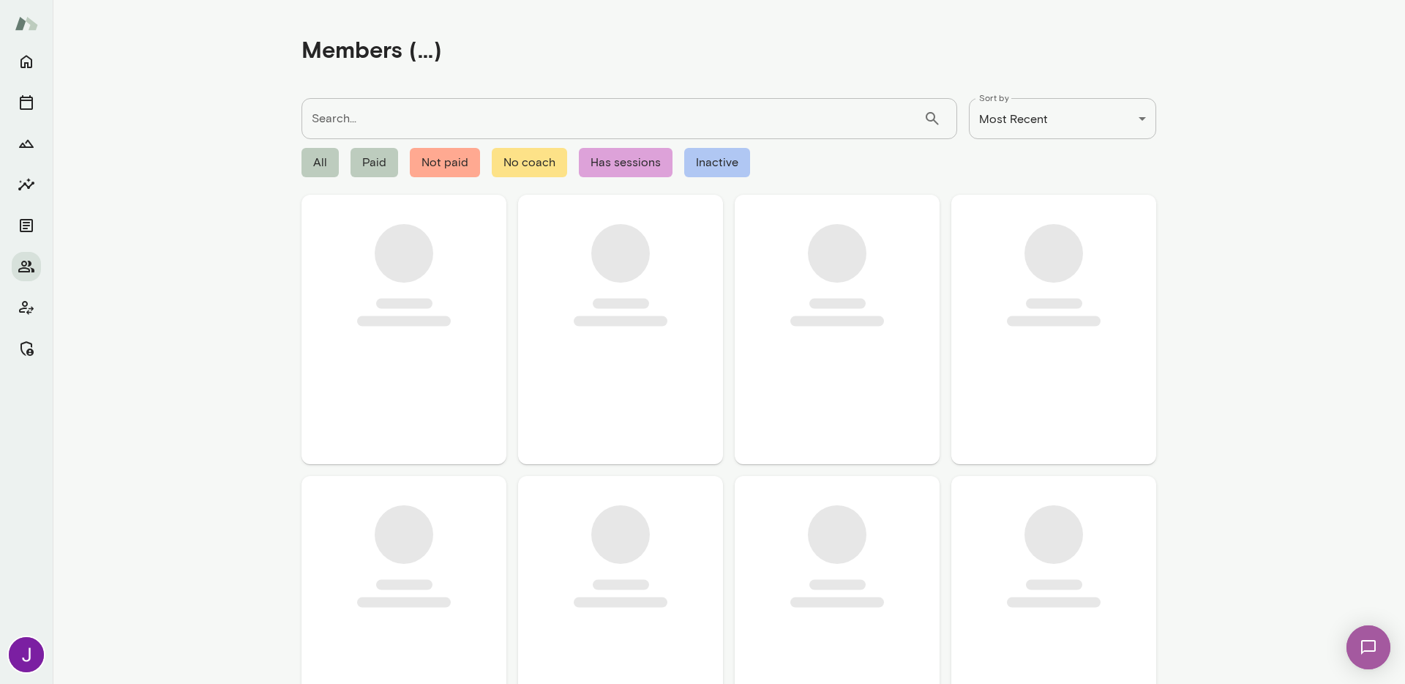
click at [378, 117] on input "Search..." at bounding box center [613, 118] width 622 height 41
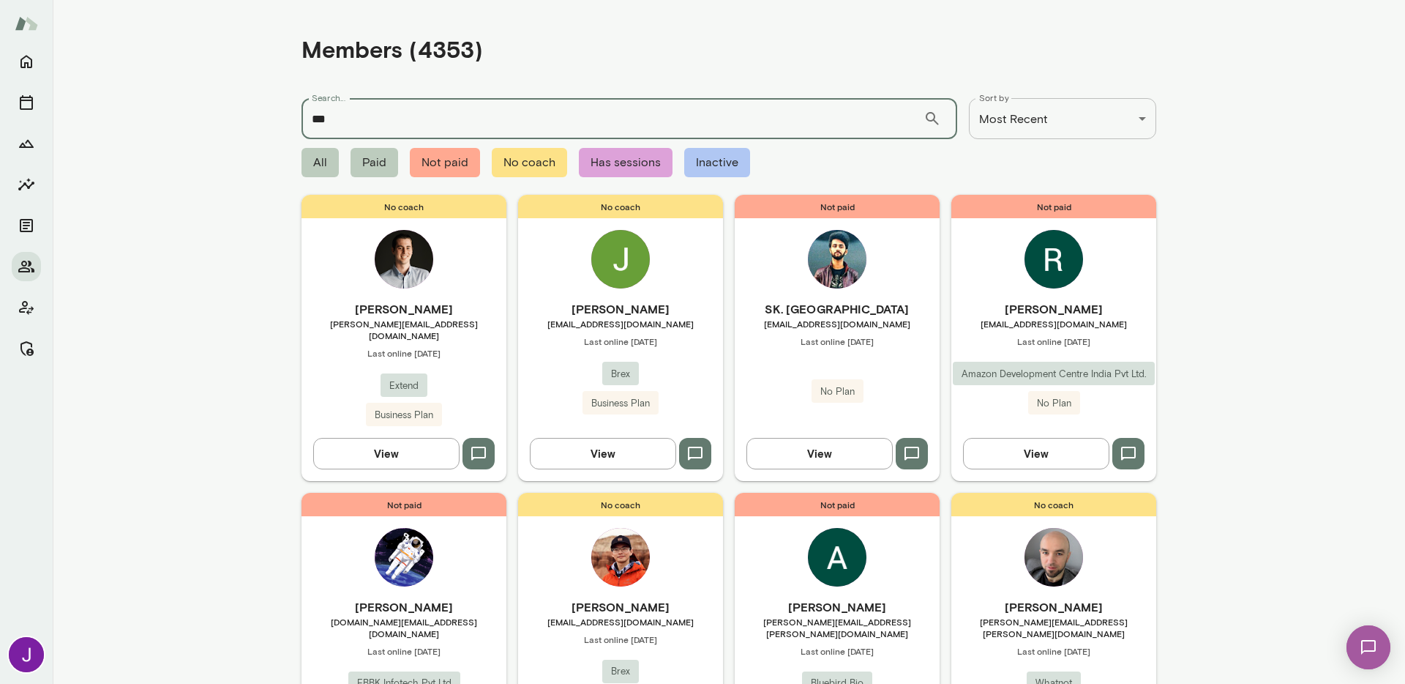
type input "***"
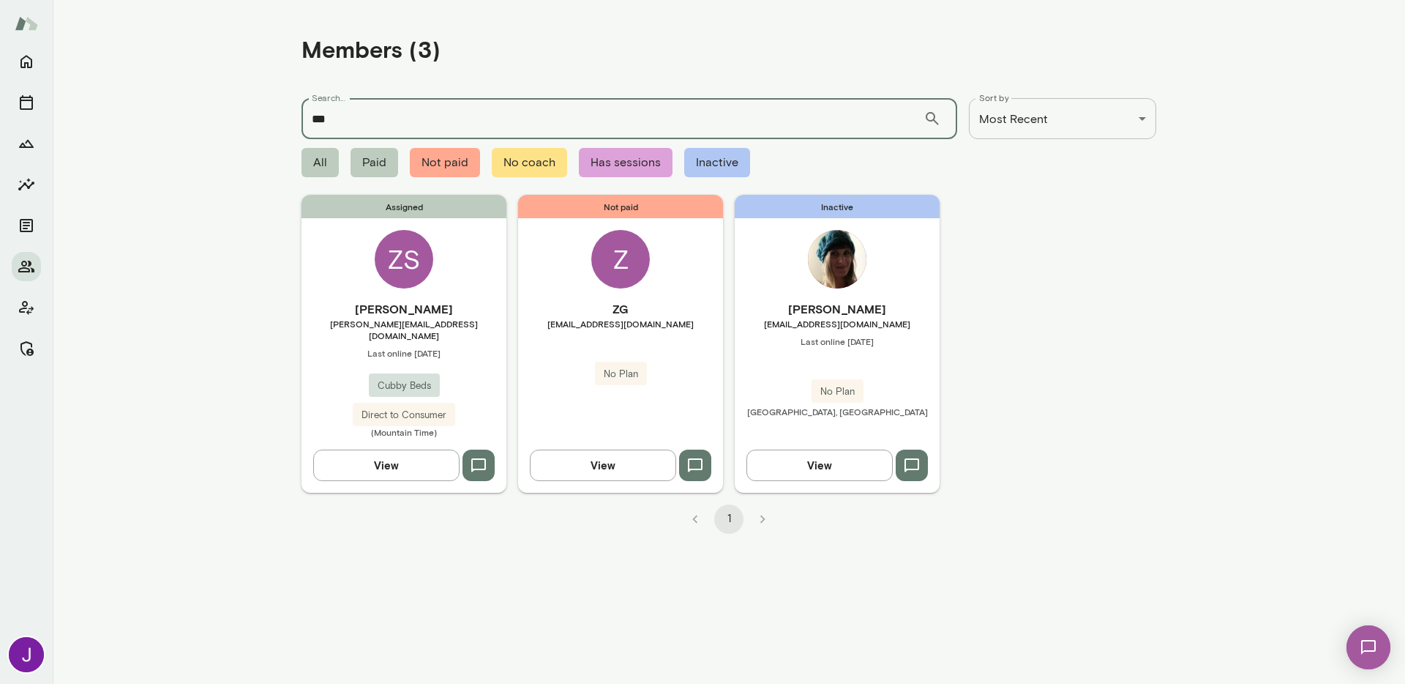
click at [376, 318] on span "[PERSON_NAME][EMAIL_ADDRESS][DOMAIN_NAME]" at bounding box center [404, 329] width 205 height 23
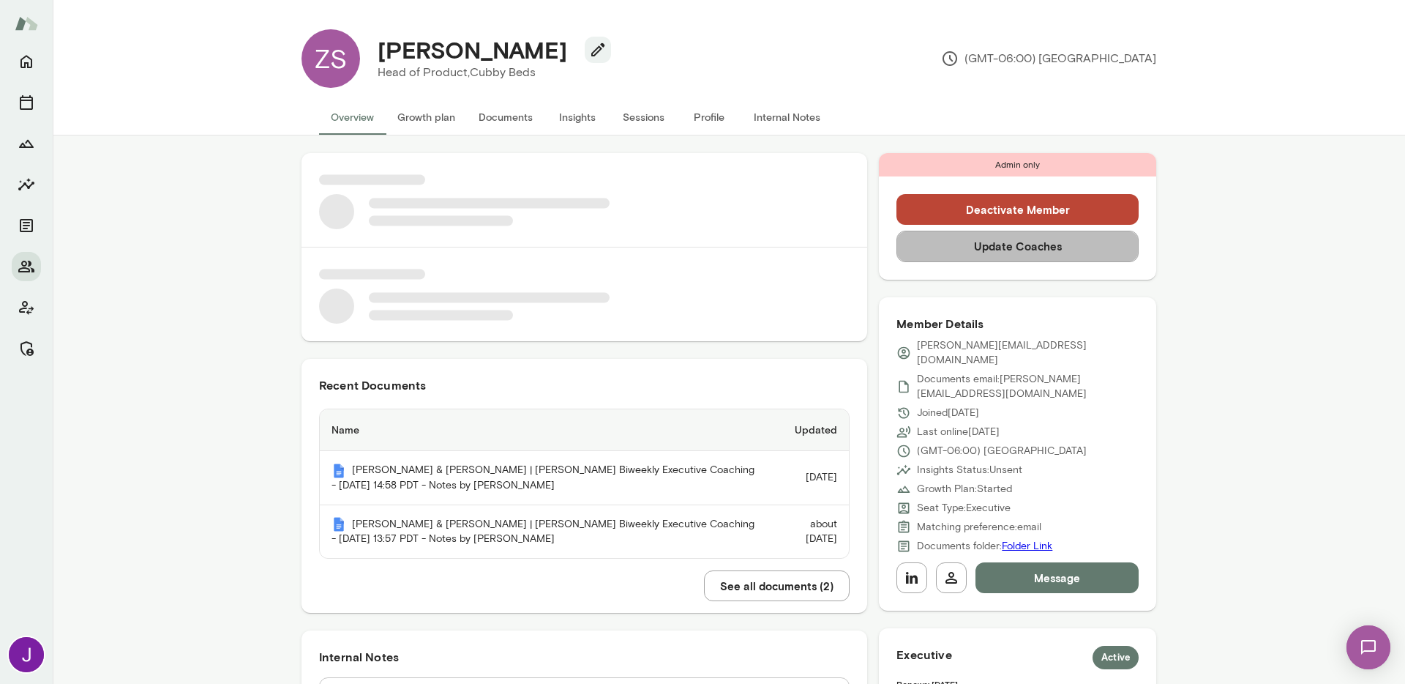
click at [1019, 252] on button "Update Coaches" at bounding box center [1018, 246] width 242 height 31
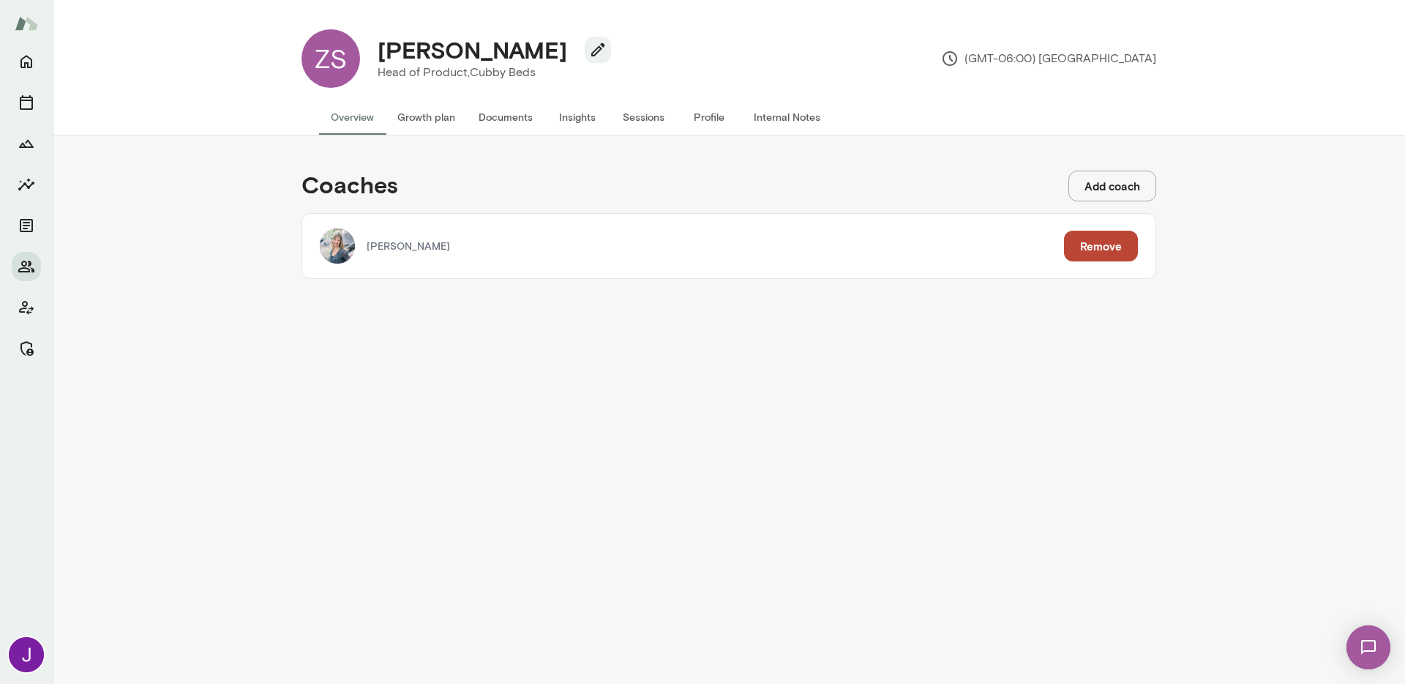
click at [1119, 189] on button "Add coach" at bounding box center [1113, 186] width 88 height 31
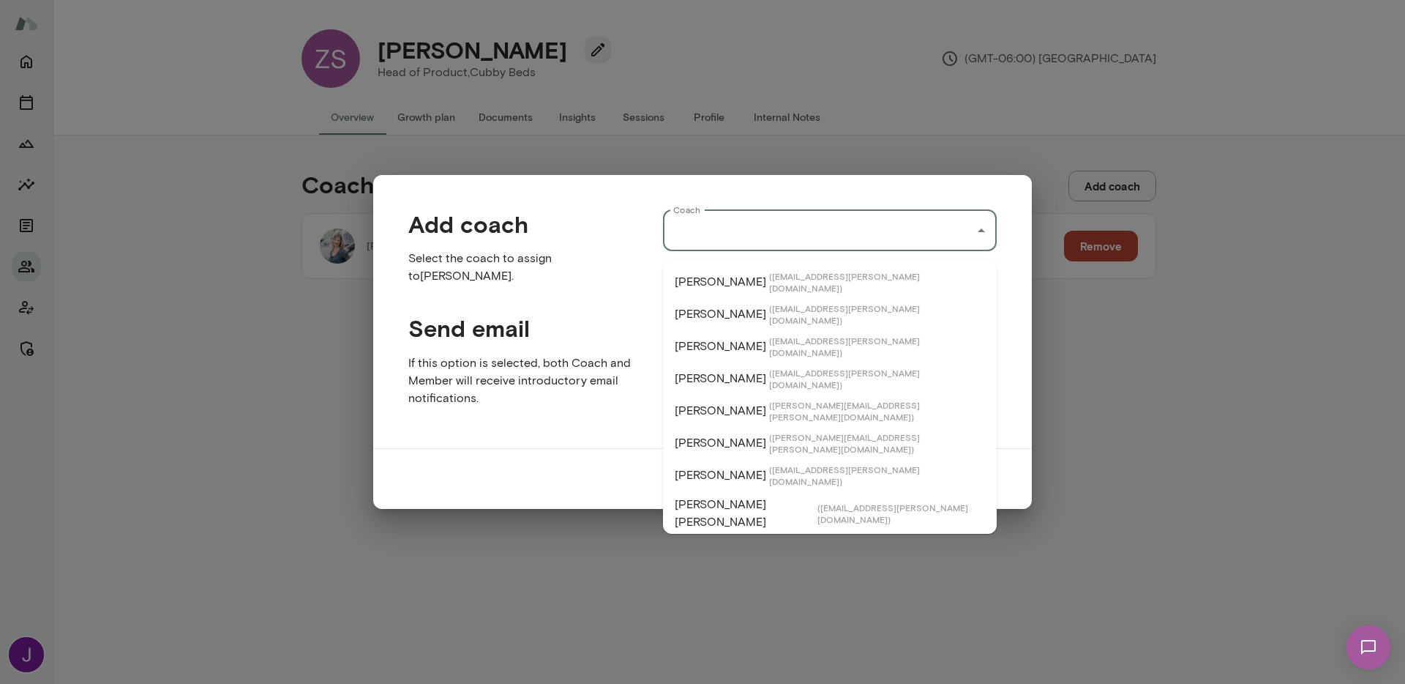
click at [861, 239] on input "Coach" at bounding box center [819, 231] width 299 height 28
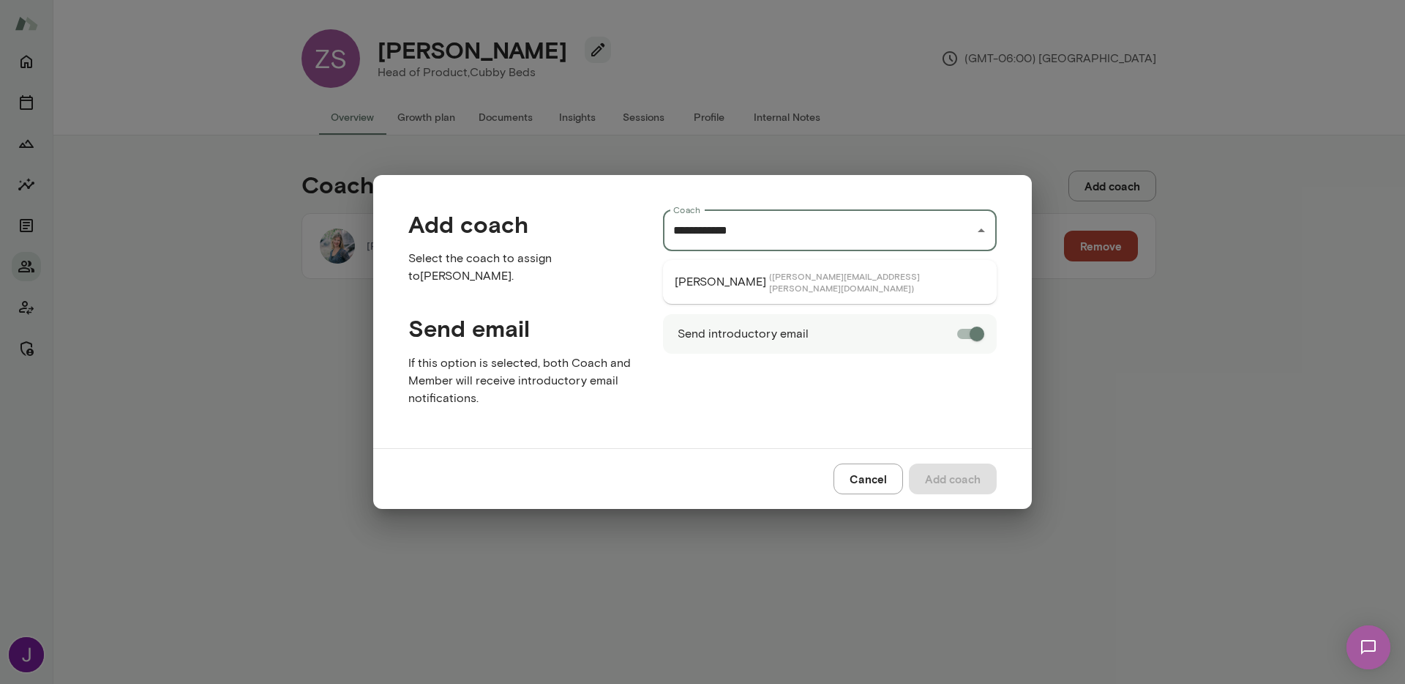
click at [835, 276] on span "( jeremyshane@mento.co )" at bounding box center [877, 281] width 216 height 23
type input "**********"
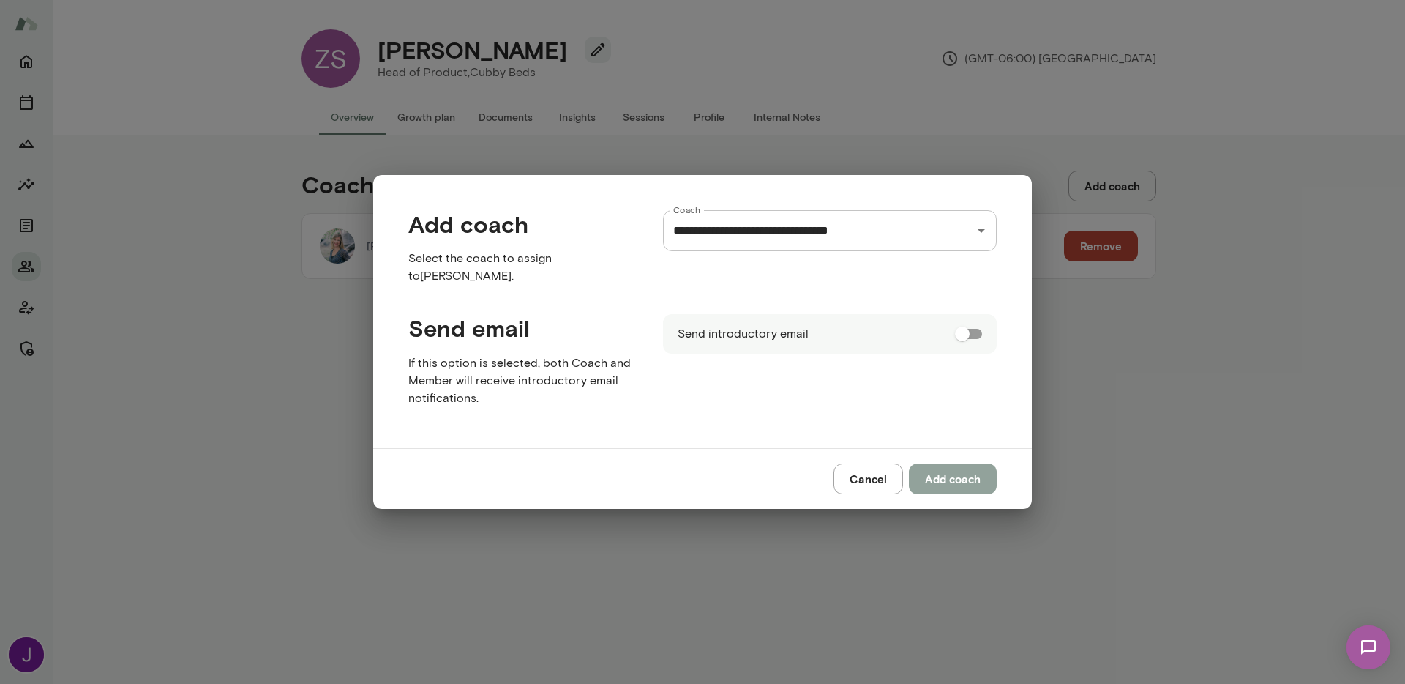
click at [948, 472] on button "Add coach" at bounding box center [953, 478] width 88 height 31
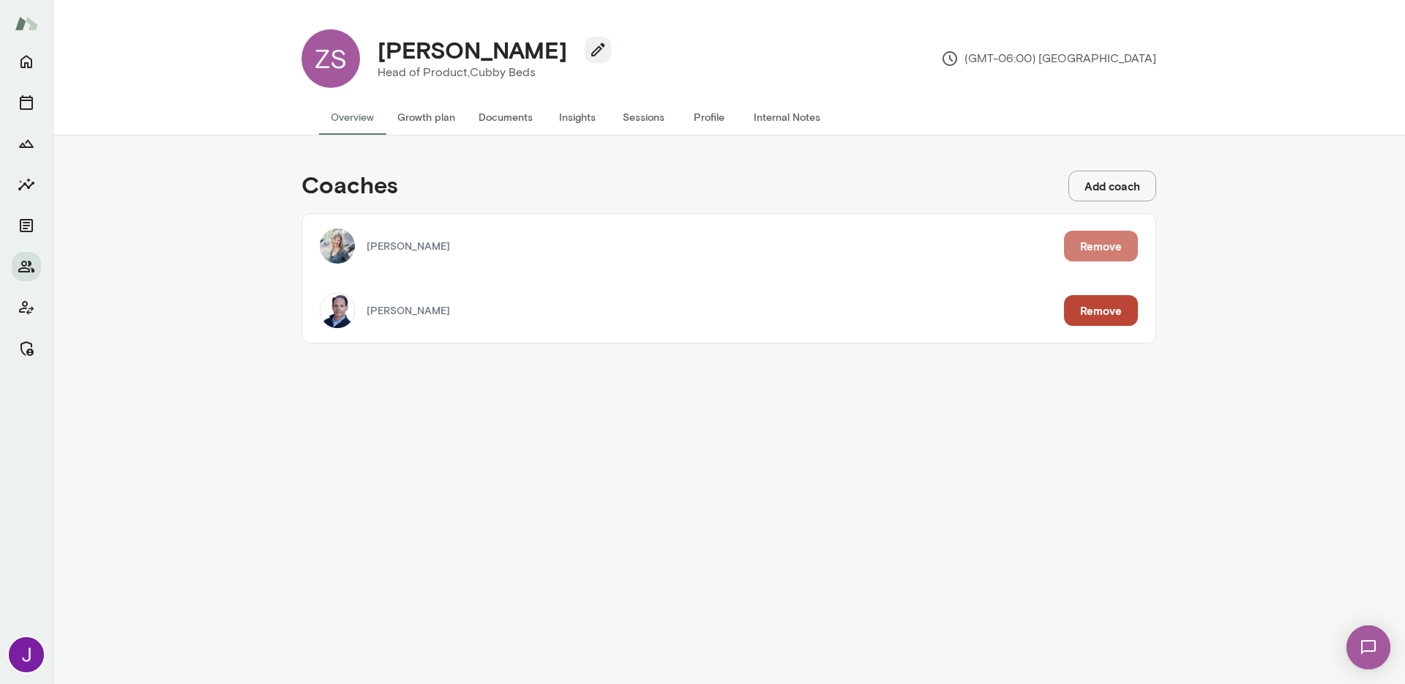
click at [1099, 247] on button "Remove" at bounding box center [1101, 246] width 74 height 31
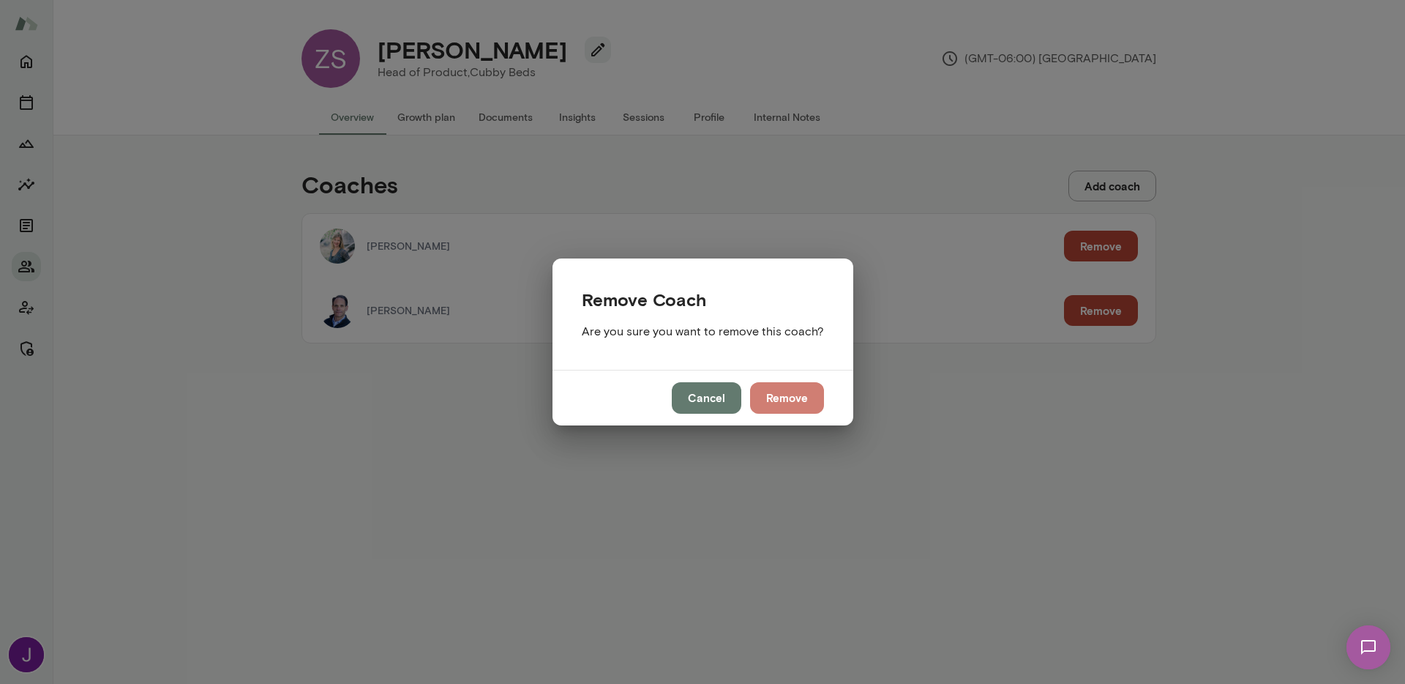
click at [799, 397] on button "Remove" at bounding box center [787, 397] width 74 height 31
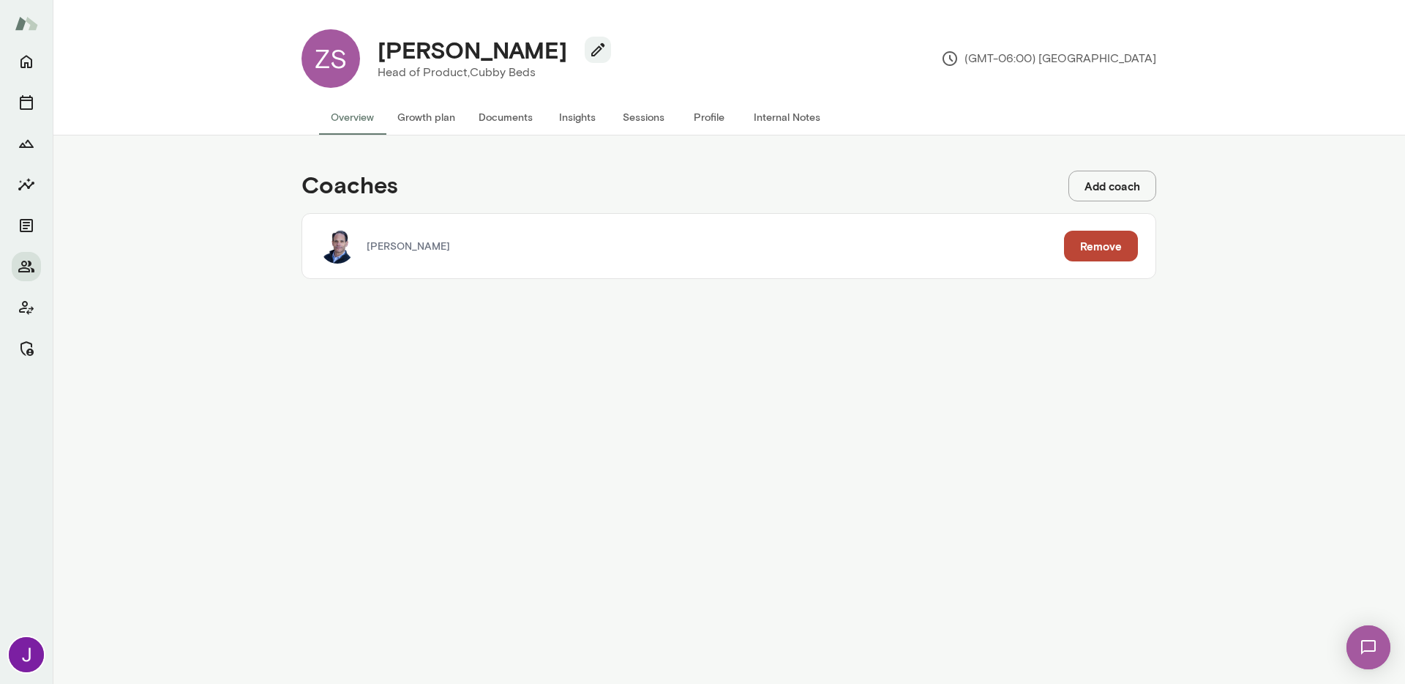
click at [419, 119] on button "Growth plan" at bounding box center [426, 117] width 81 height 35
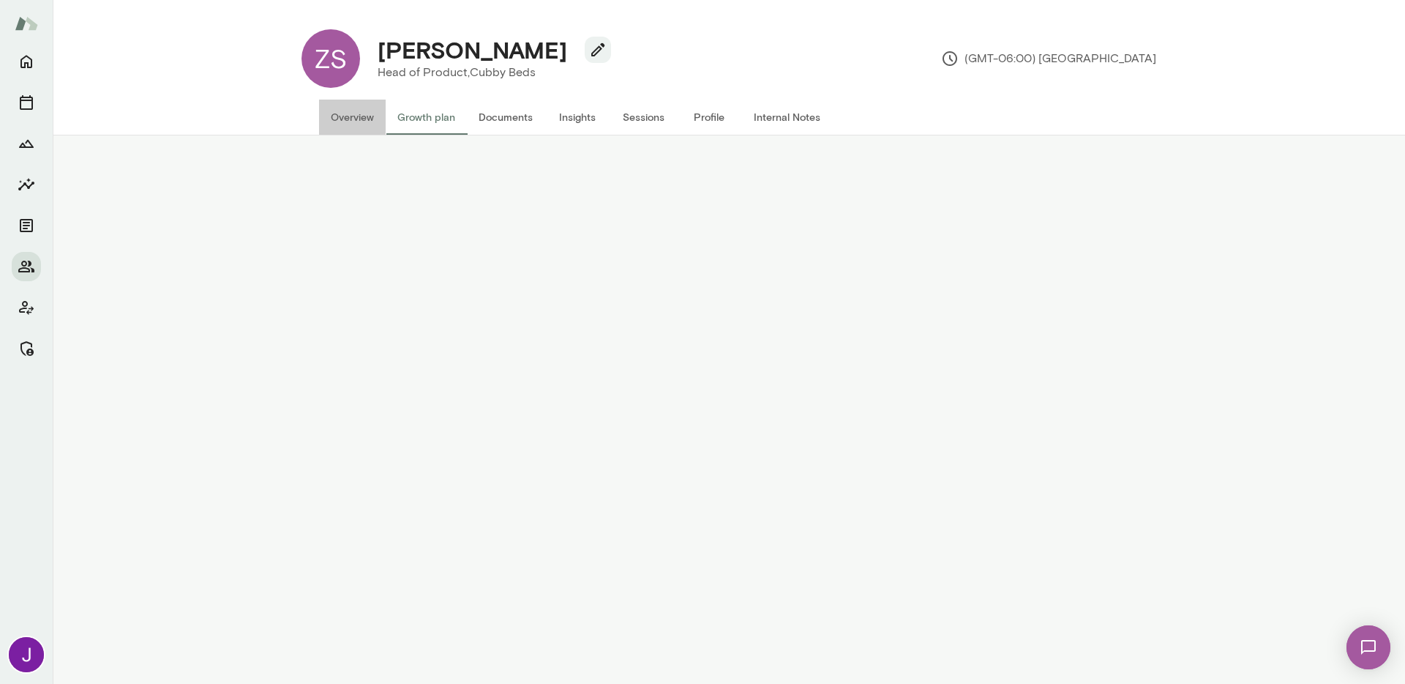
click at [350, 122] on button "Overview" at bounding box center [352, 117] width 67 height 35
